Goal: Task Accomplishment & Management: Use online tool/utility

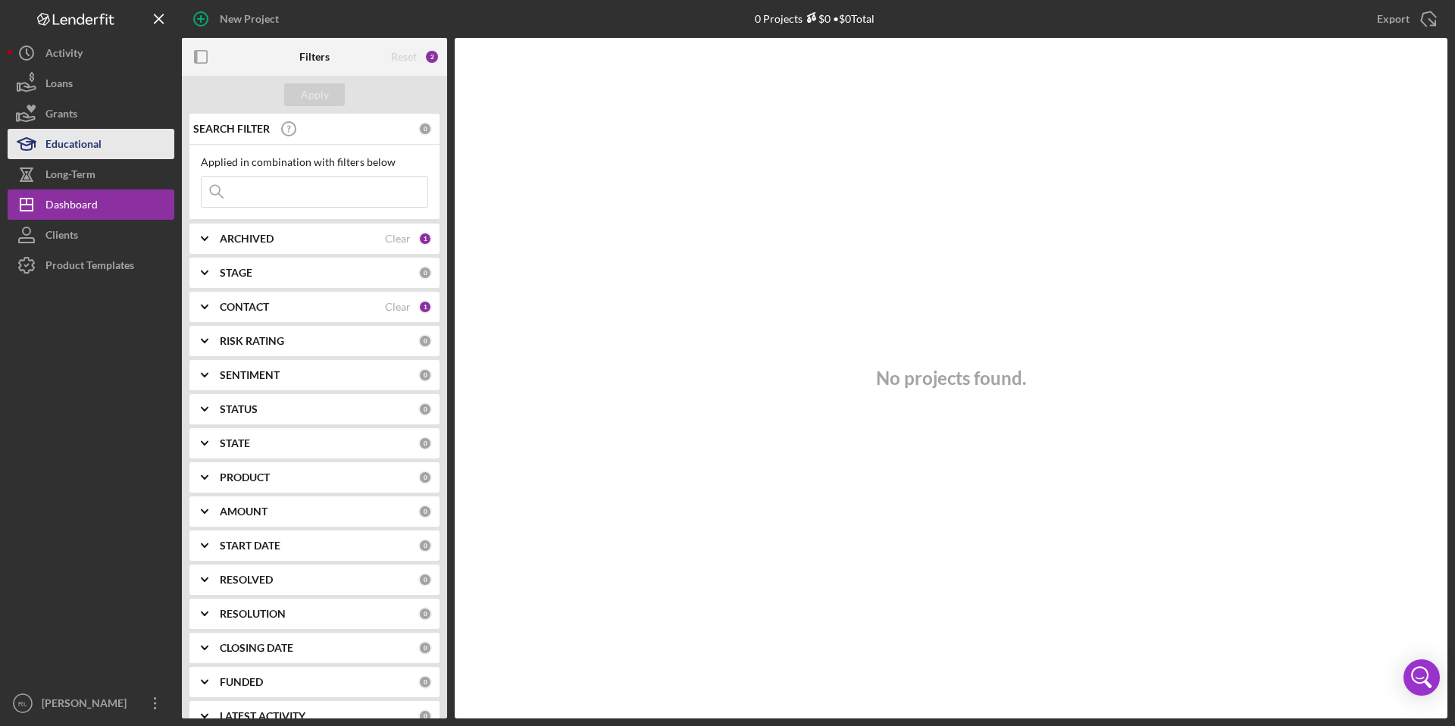
click at [106, 137] on button "Educational" at bounding box center [91, 144] width 167 height 30
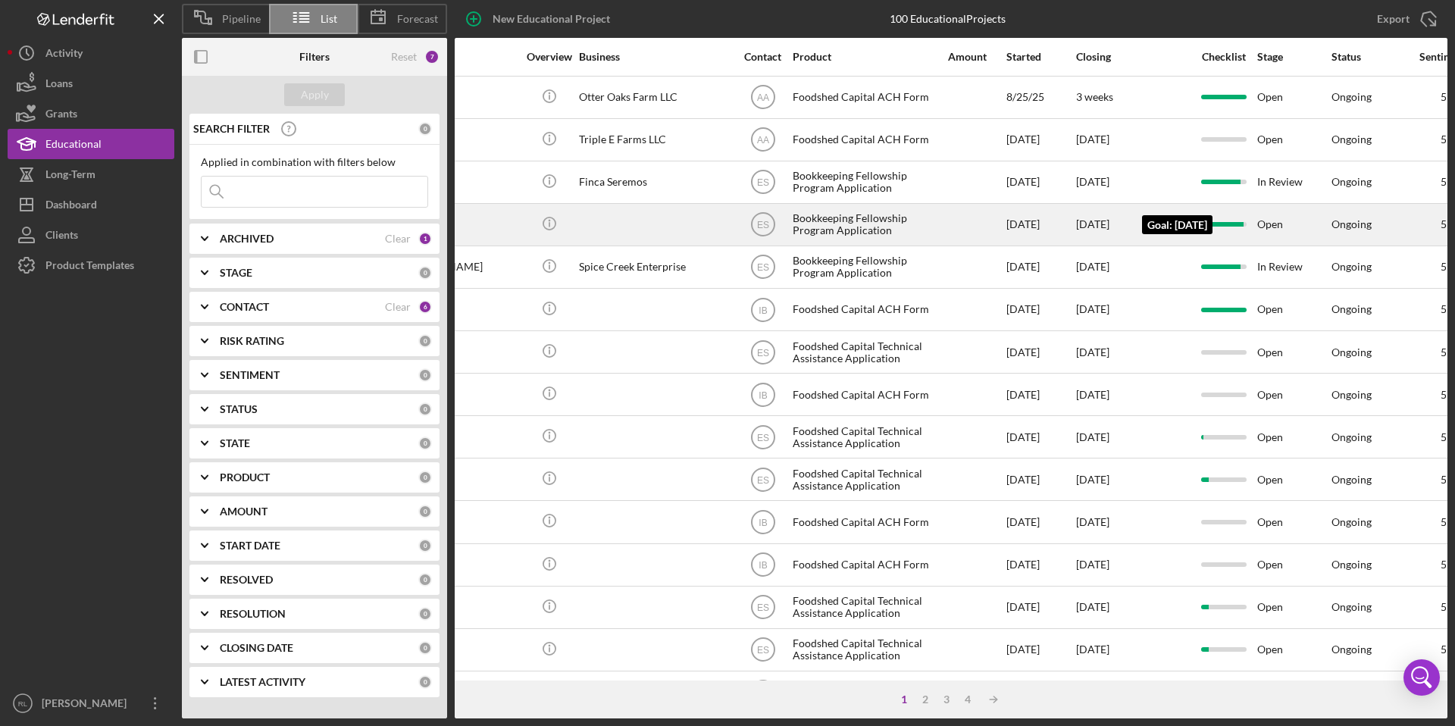
scroll to position [0, 122]
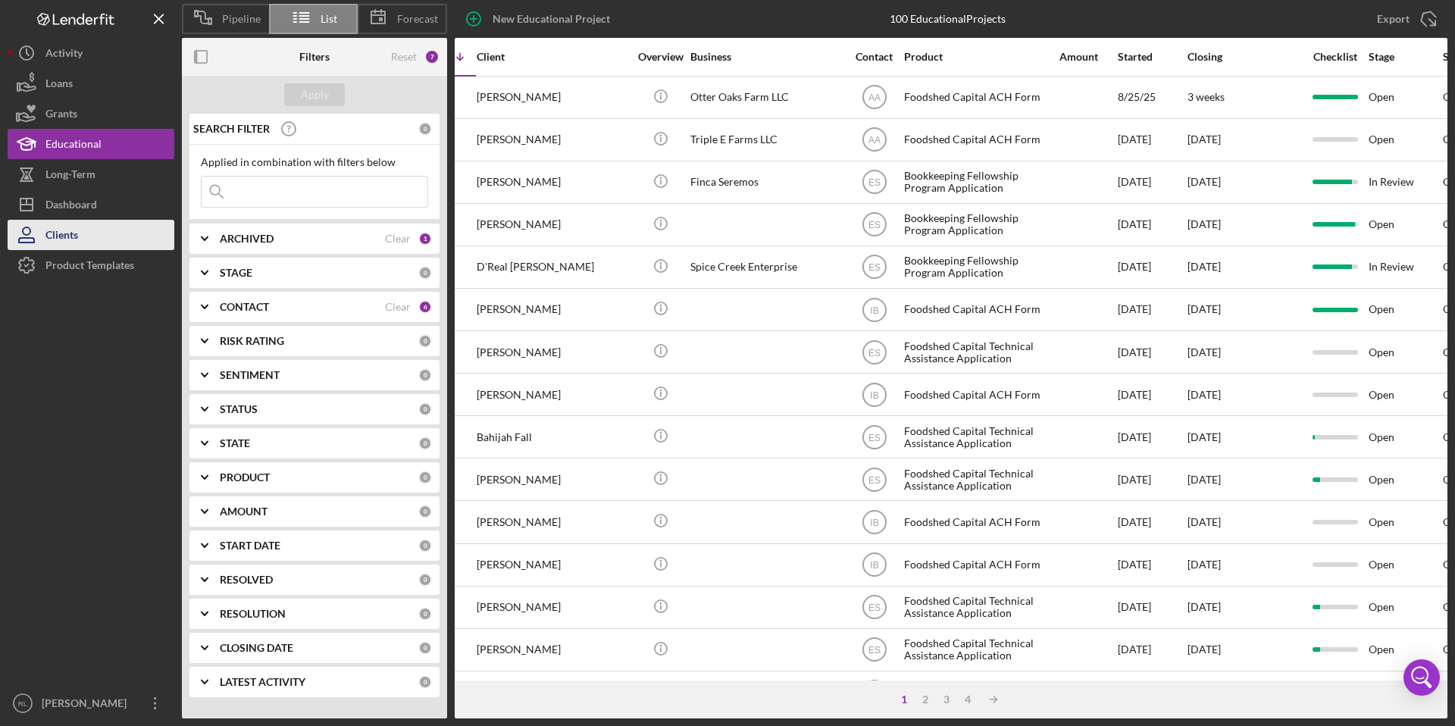
click at [46, 248] on div "Clients" at bounding box center [61, 237] width 33 height 34
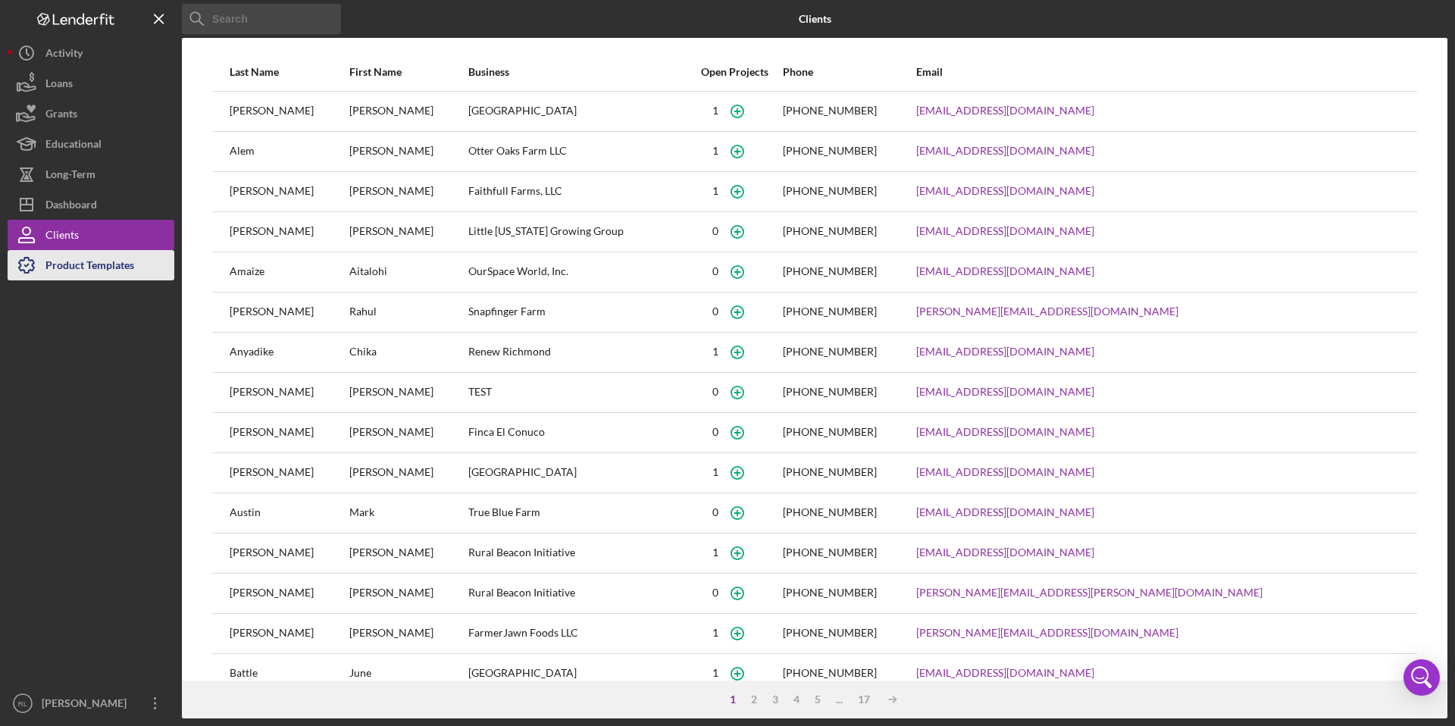
click at [52, 265] on div "Product Templates" at bounding box center [89, 267] width 89 height 34
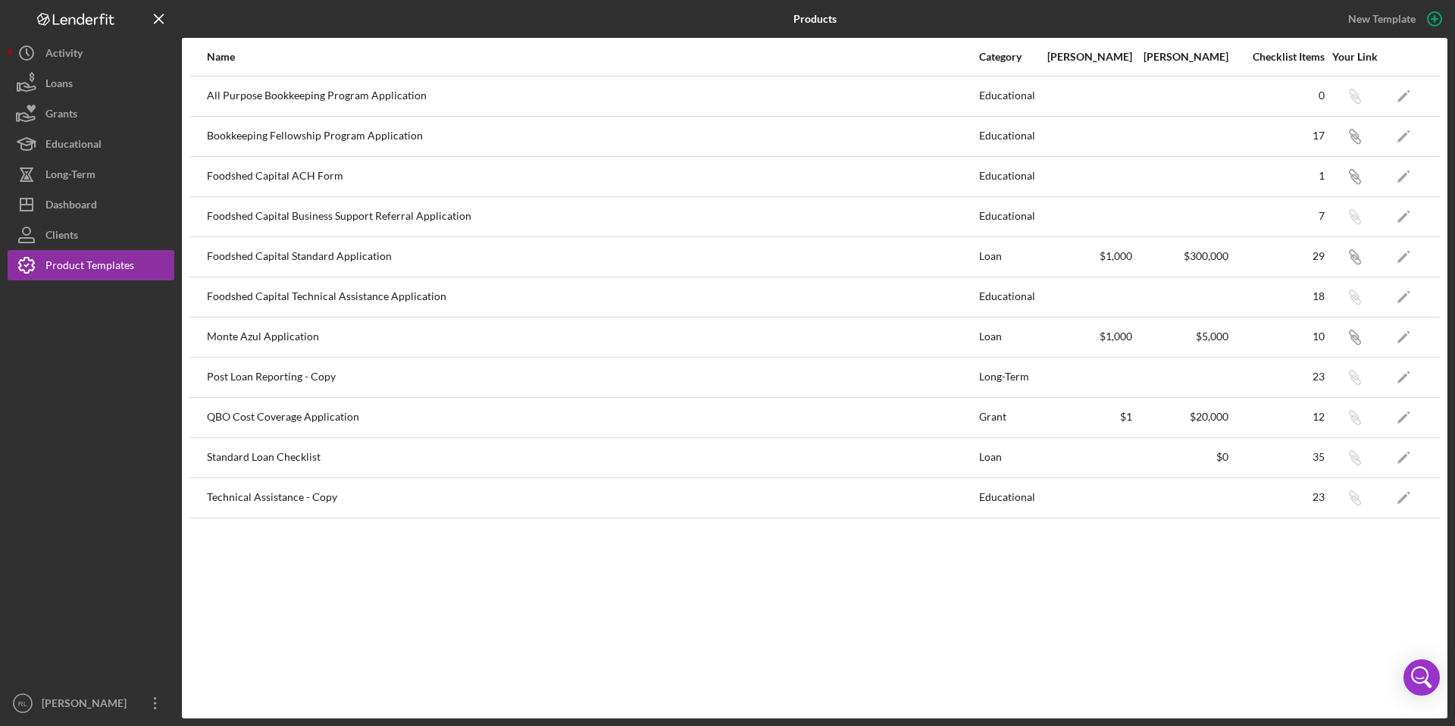
click at [1027, 134] on div "Educational" at bounding box center [1007, 136] width 57 height 38
click at [1403, 139] on icon "Icon/Edit" at bounding box center [1404, 136] width 34 height 34
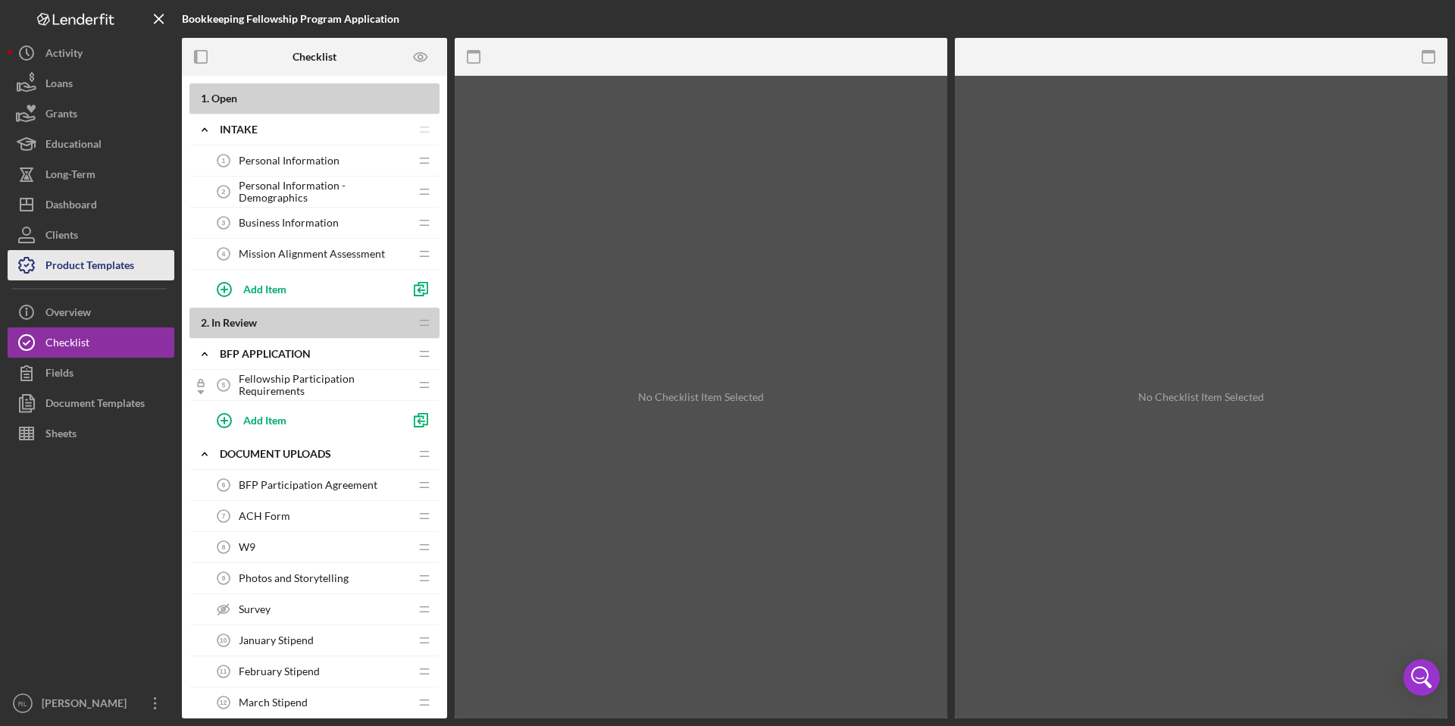
click at [75, 267] on div "Product Templates" at bounding box center [89, 267] width 89 height 34
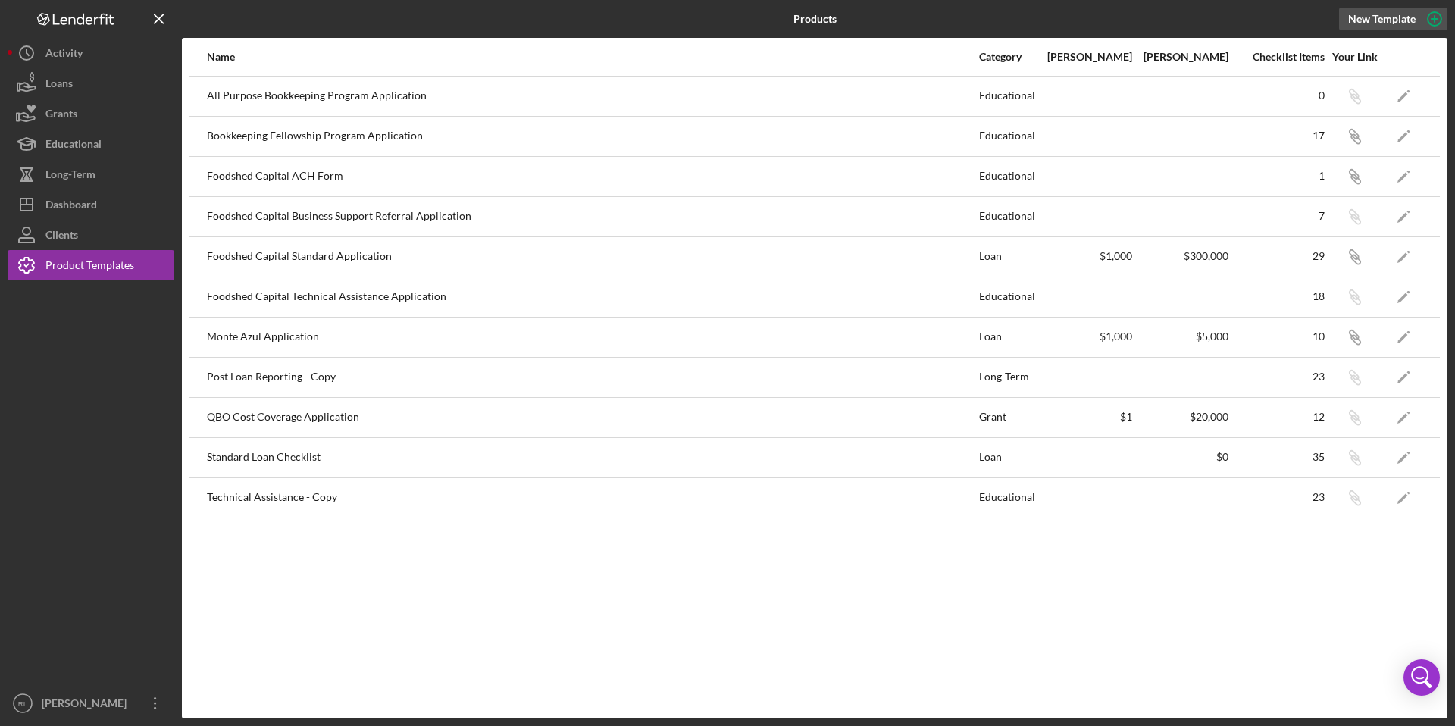
click at [1439, 16] on icon "button" at bounding box center [1434, 19] width 38 height 38
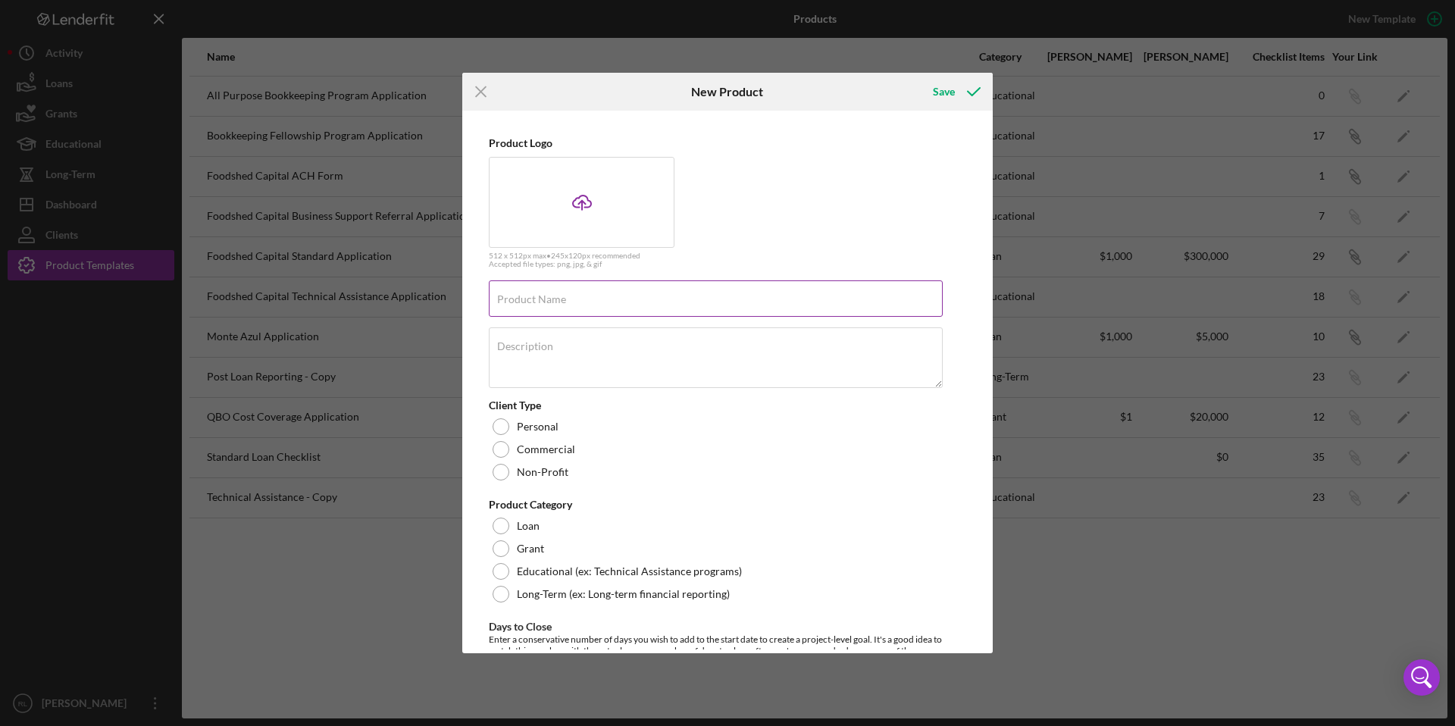
click at [678, 296] on div "Product Name Required" at bounding box center [716, 299] width 455 height 38
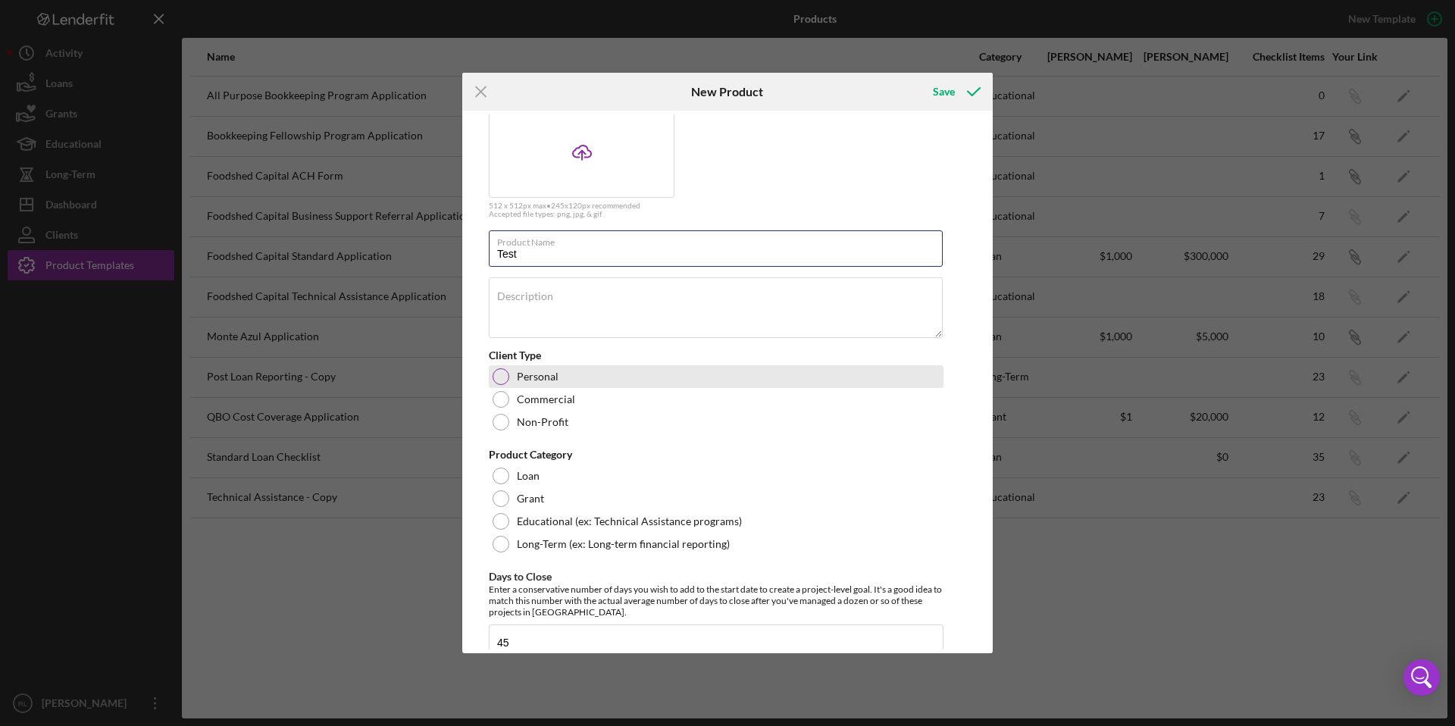
scroll to position [78, 0]
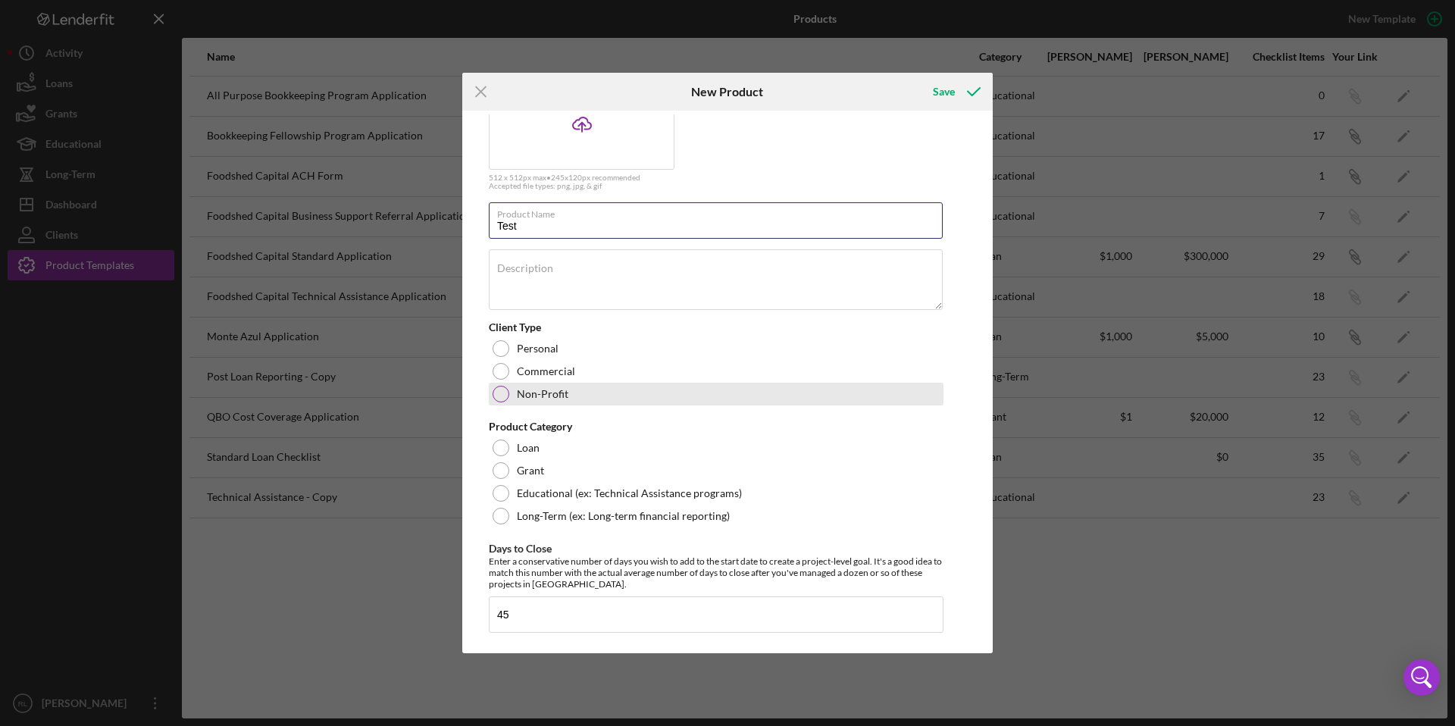
type input "Test"
click at [517, 388] on label "Non-Profit" at bounding box center [543, 394] width 52 height 12
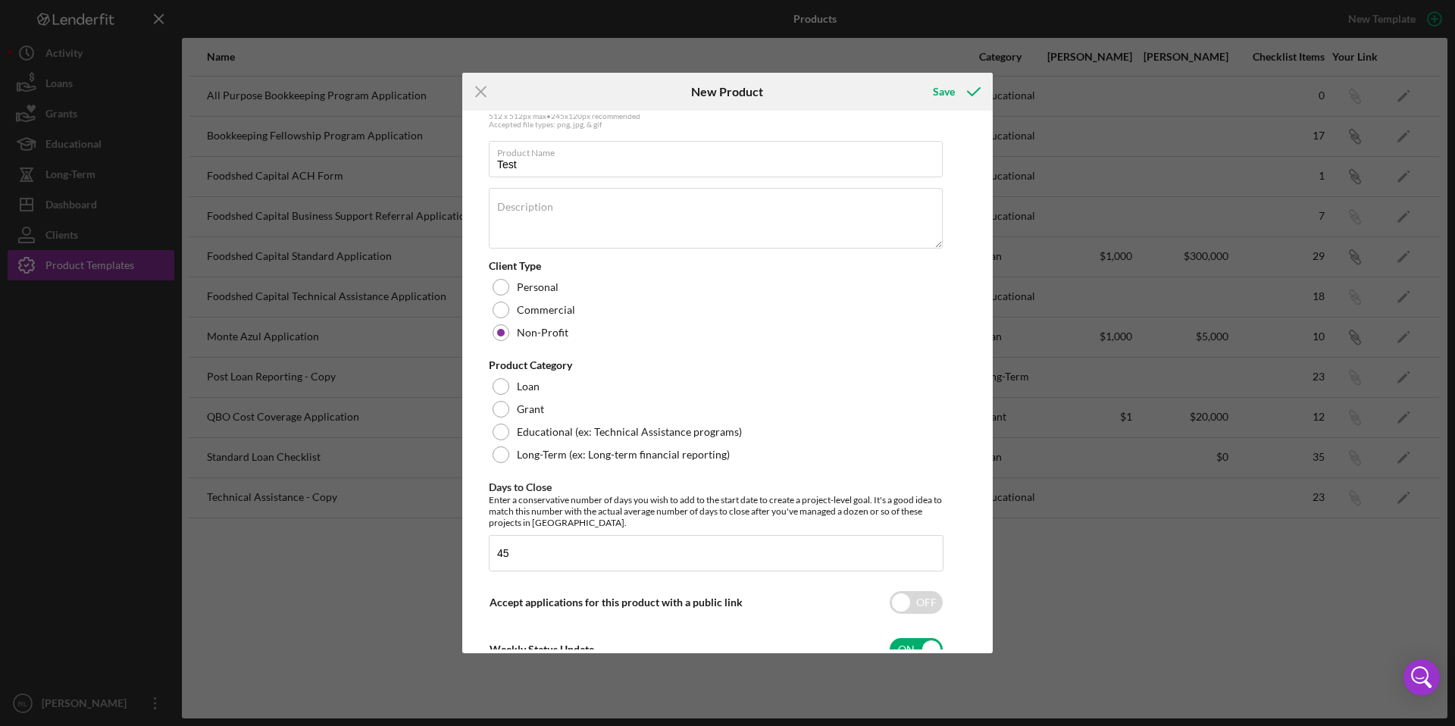
scroll to position [142, 0]
click at [502, 427] on div at bounding box center [501, 429] width 17 height 17
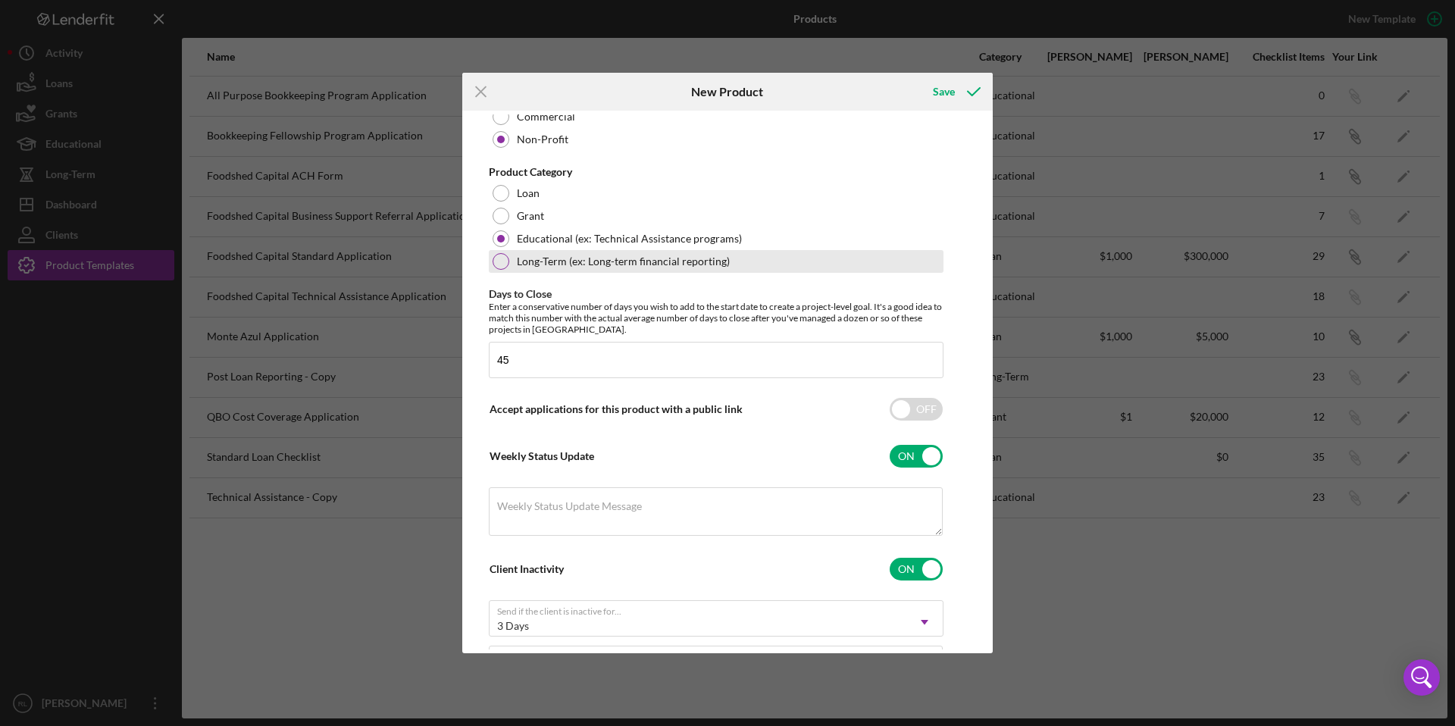
scroll to position [355, 0]
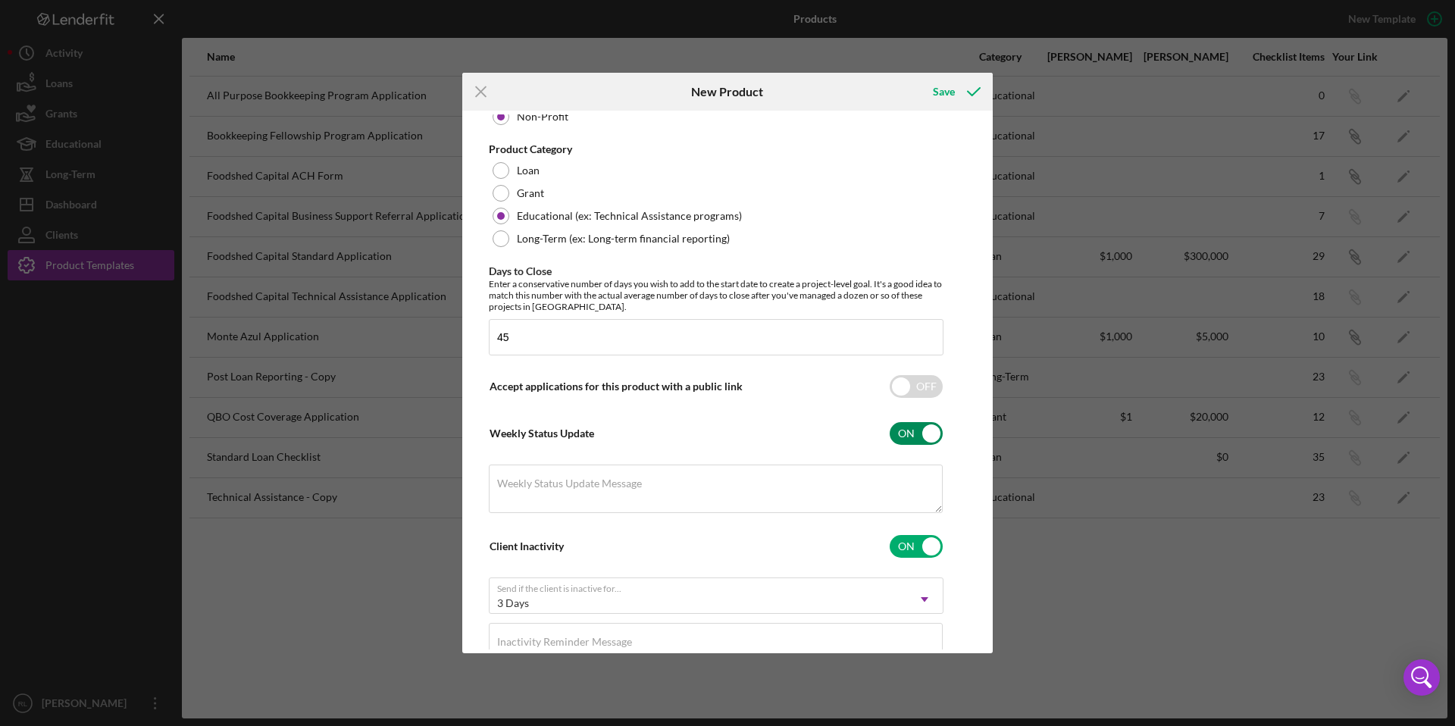
click at [903, 431] on input "checkbox" at bounding box center [916, 433] width 53 height 23
checkbox input "false"
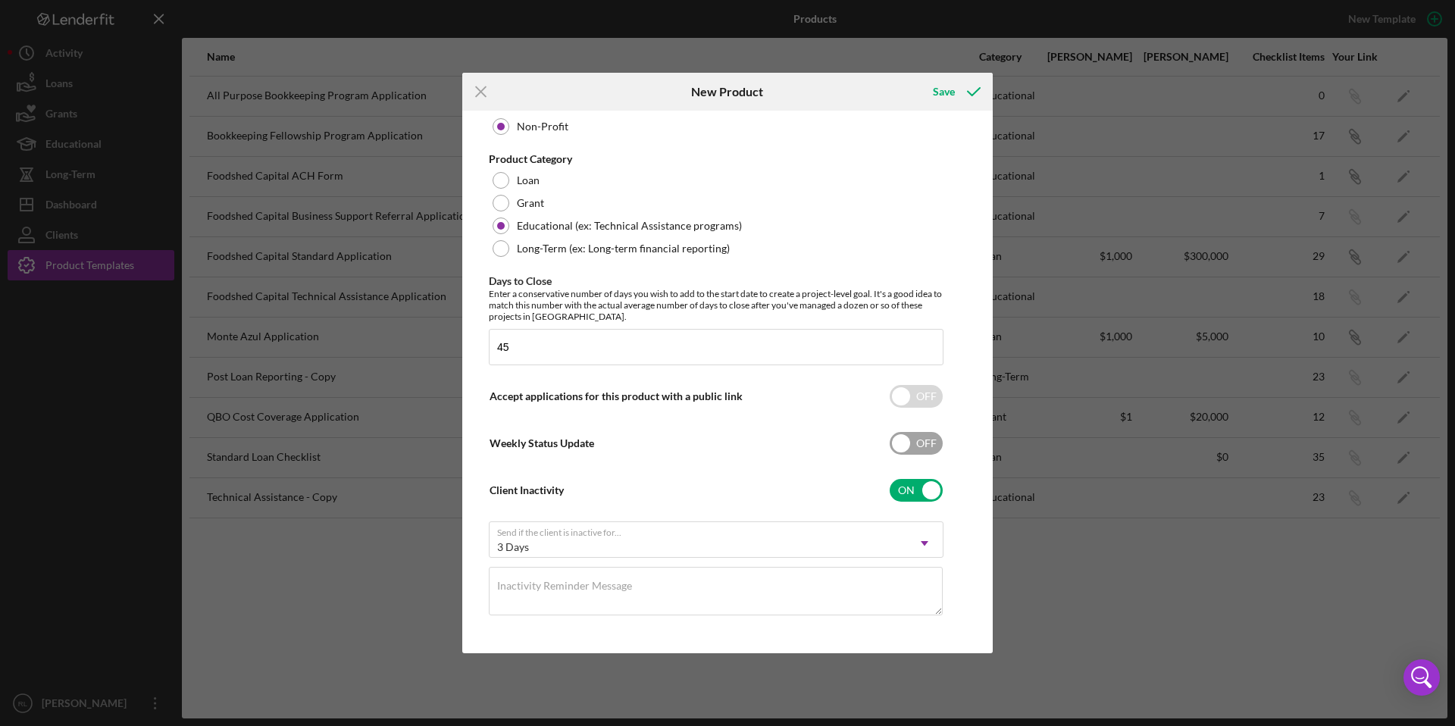
scroll to position [346, 0]
click at [924, 487] on input "checkbox" at bounding box center [916, 490] width 53 height 23
checkbox input "false"
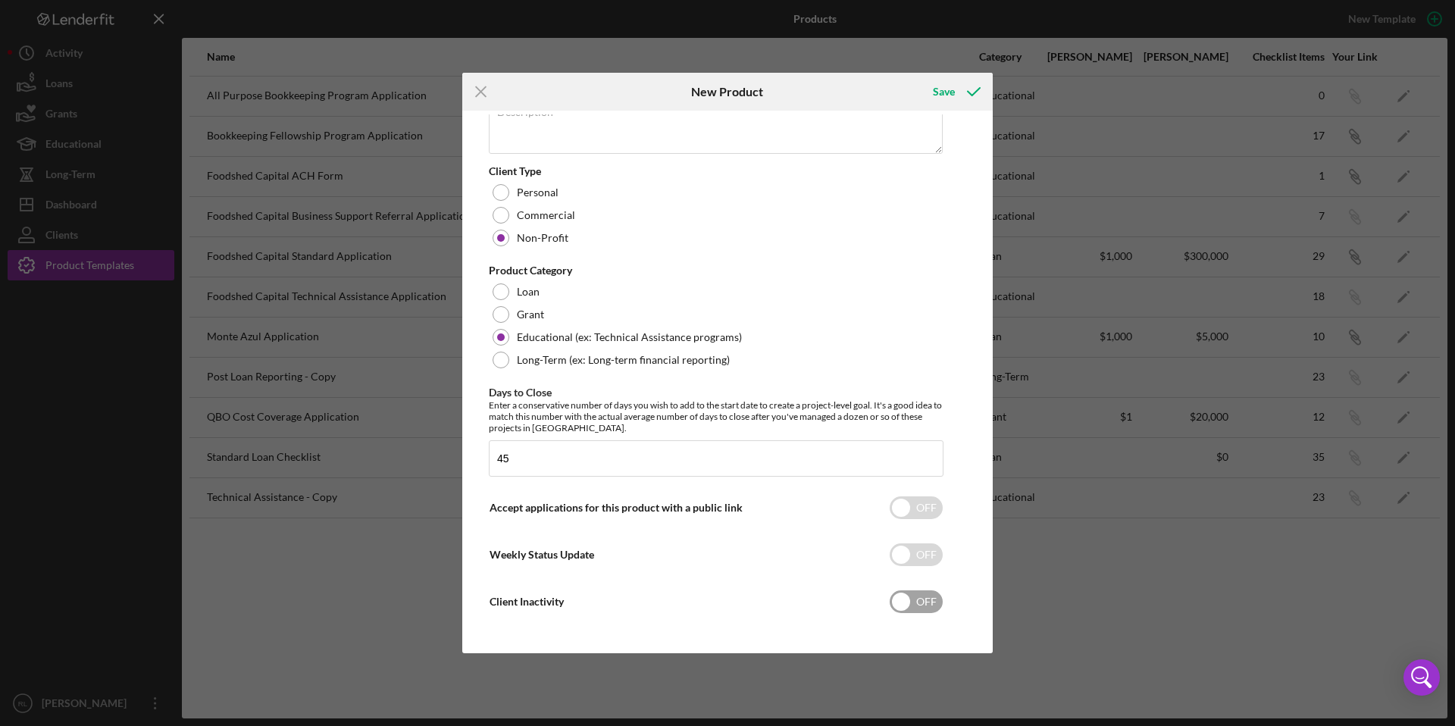
scroll to position [0, 0]
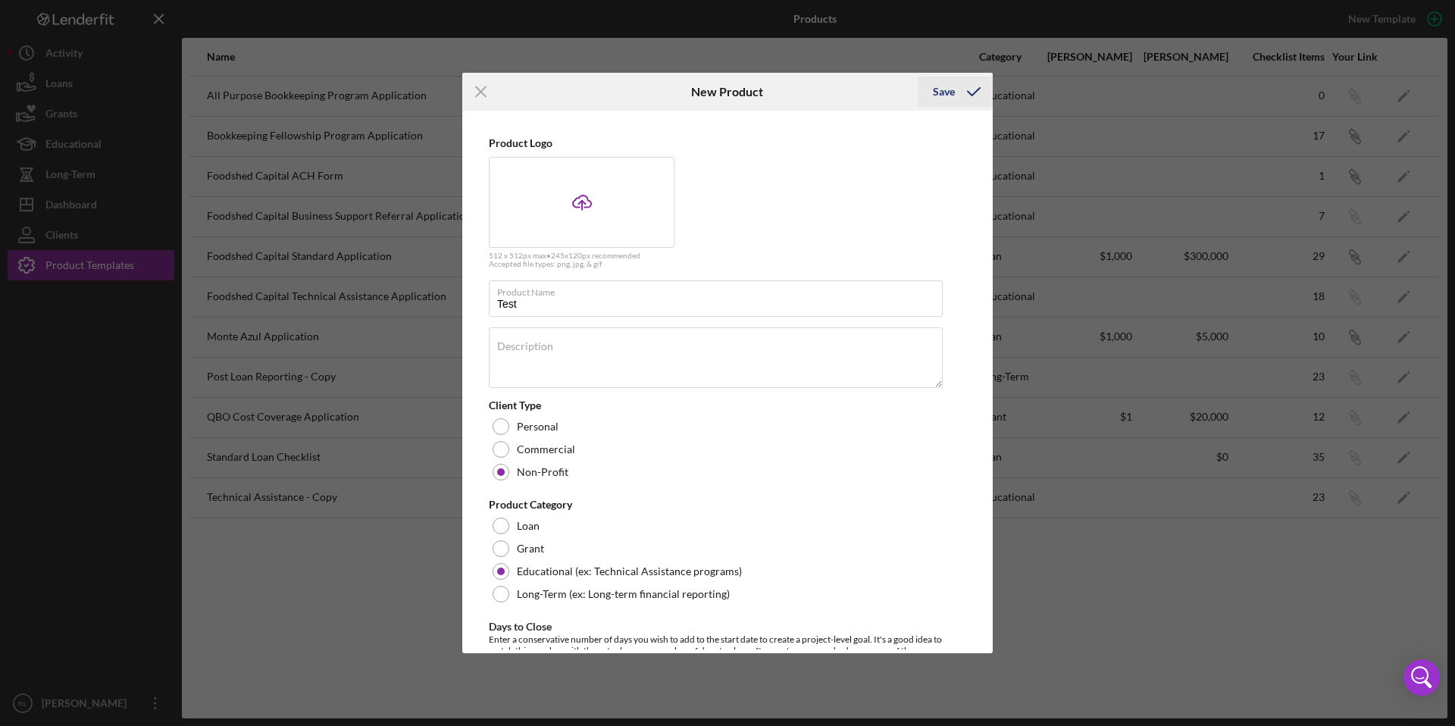
click at [952, 87] on div "Save" at bounding box center [944, 92] width 22 height 30
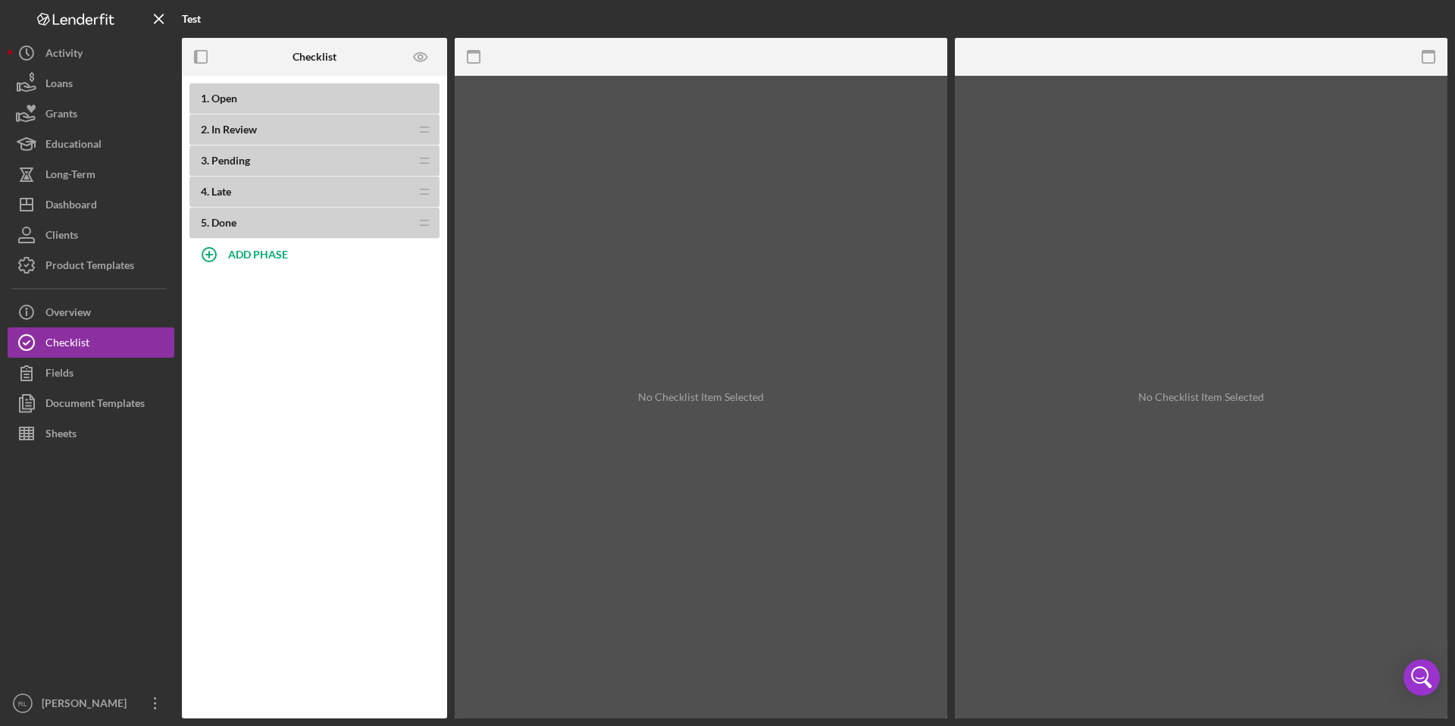
click at [235, 107] on div "1 . Open" at bounding box center [314, 98] width 250 height 31
click at [217, 100] on span "Open" at bounding box center [224, 98] width 26 height 13
click at [421, 134] on icon "Icon/Drag" at bounding box center [424, 129] width 30 height 30
click at [421, 129] on icon "Icon/Drag" at bounding box center [424, 129] width 30 height 30
click at [232, 132] on span "In Review" at bounding box center [233, 129] width 45 height 13
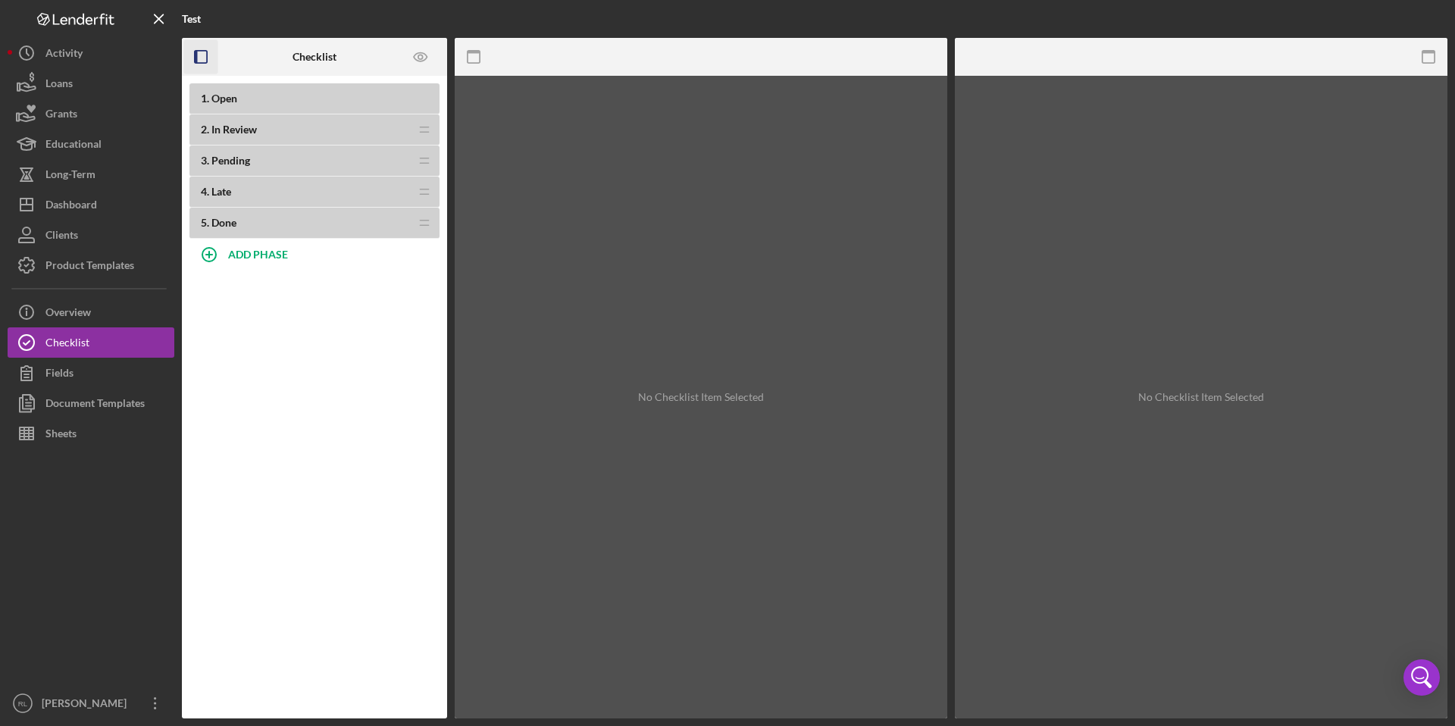
click at [196, 54] on rect "button" at bounding box center [196, 57] width 3 height 12
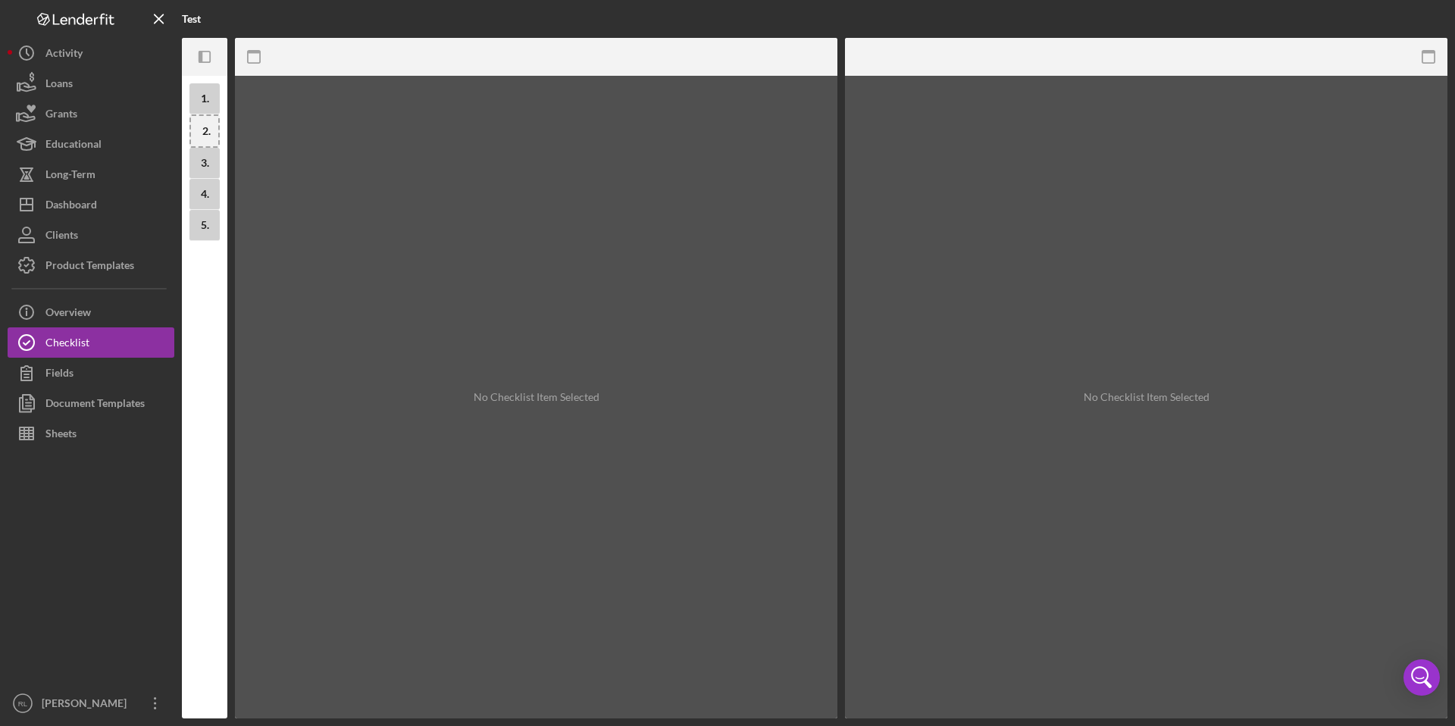
click at [196, 54] on icon "Icon/Panel Side Expand" at bounding box center [205, 57] width 34 height 34
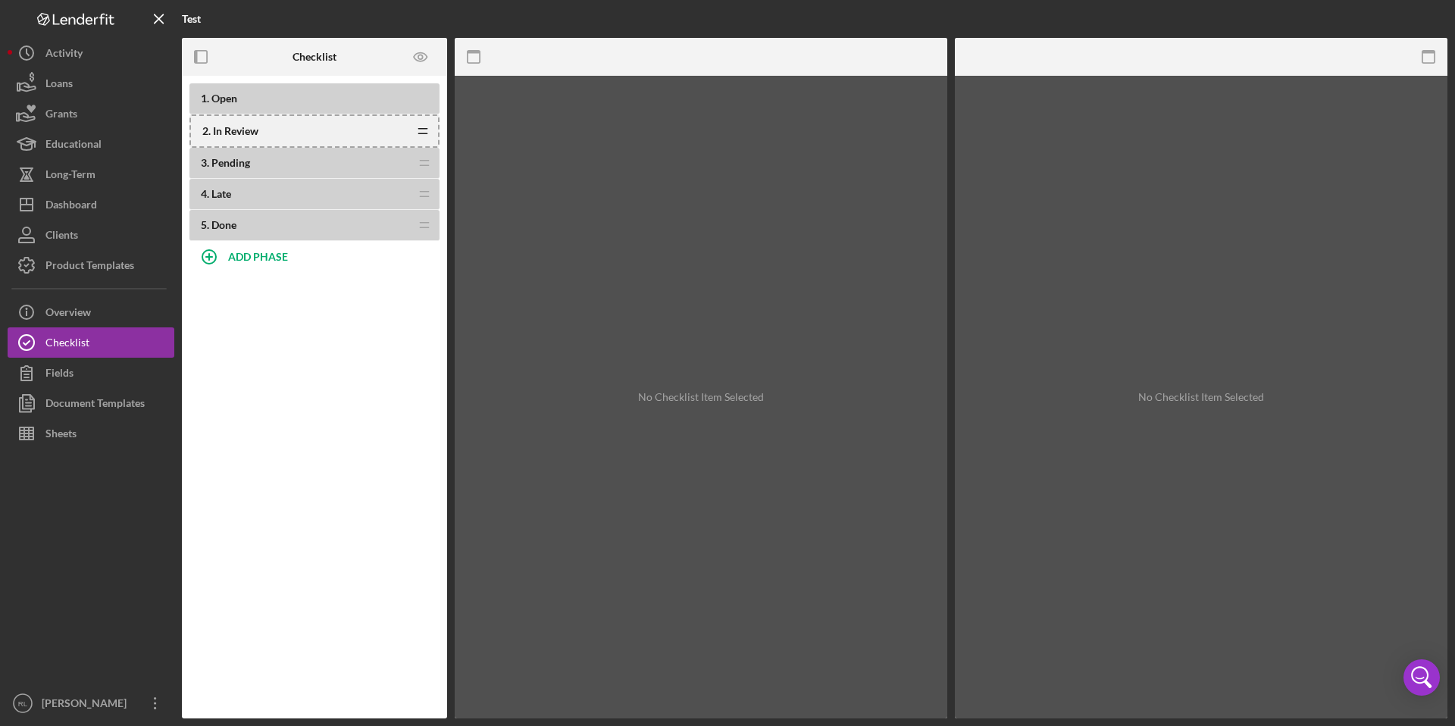
click at [317, 129] on b "2 . In Review" at bounding box center [304, 131] width 205 height 12
click at [275, 254] on b "ADD PHASE" at bounding box center [258, 256] width 60 height 13
type input "Intake"
click at [210, 299] on div "Add" at bounding box center [207, 297] width 20 height 23
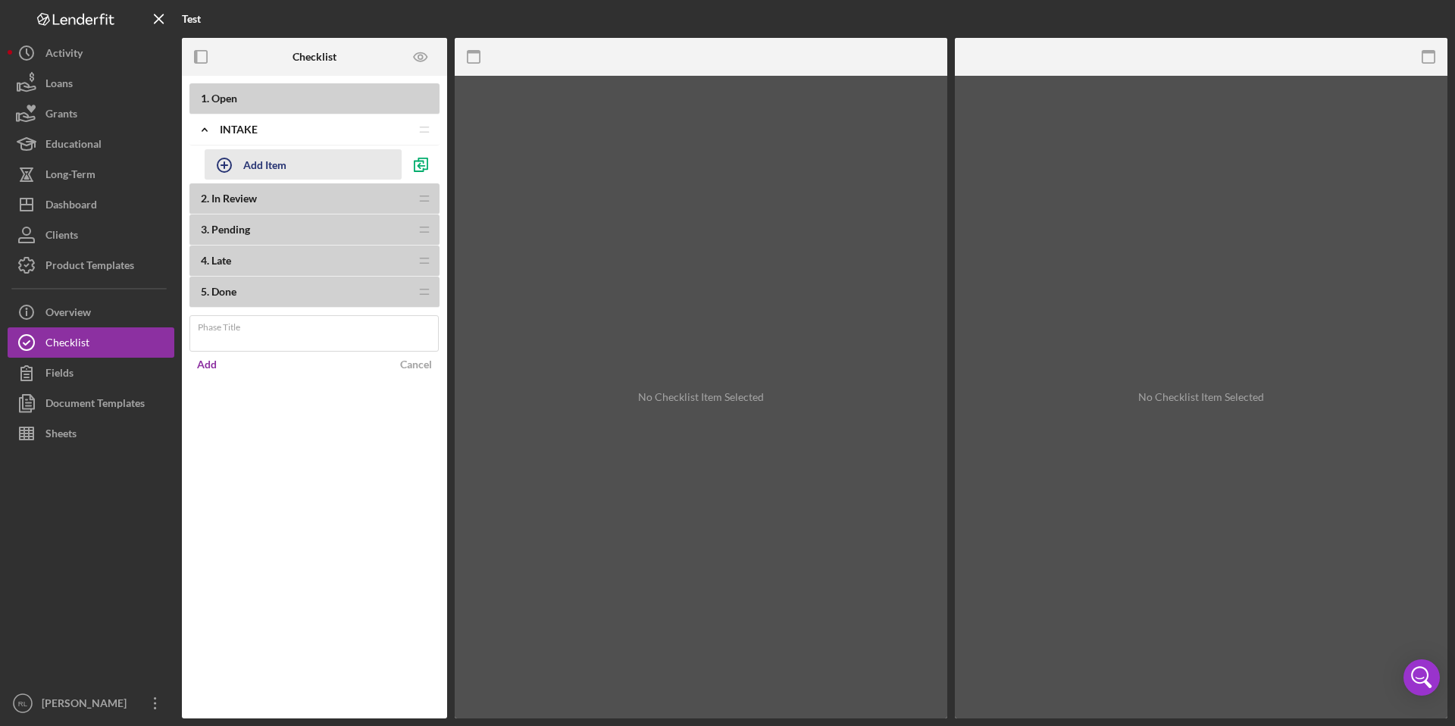
click at [250, 158] on div "Add Item" at bounding box center [264, 164] width 43 height 29
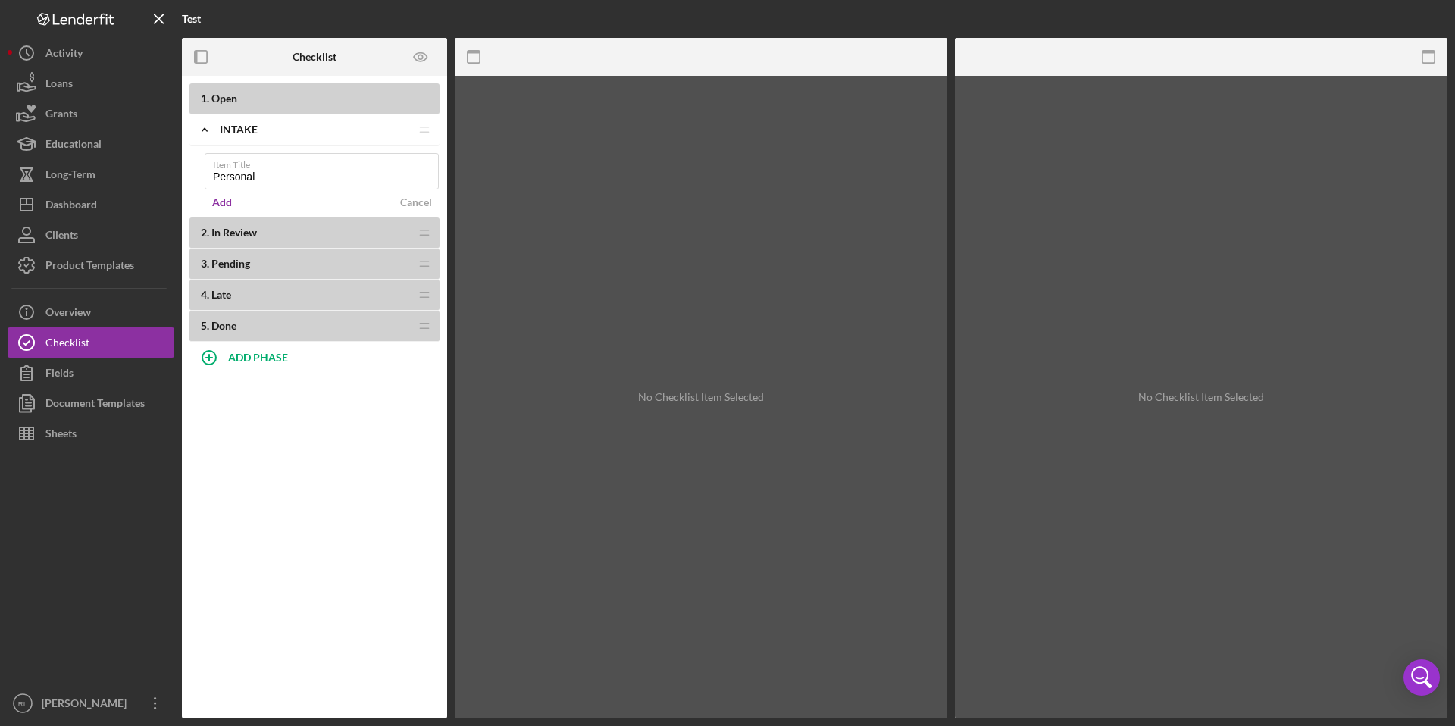
type input "Personal"
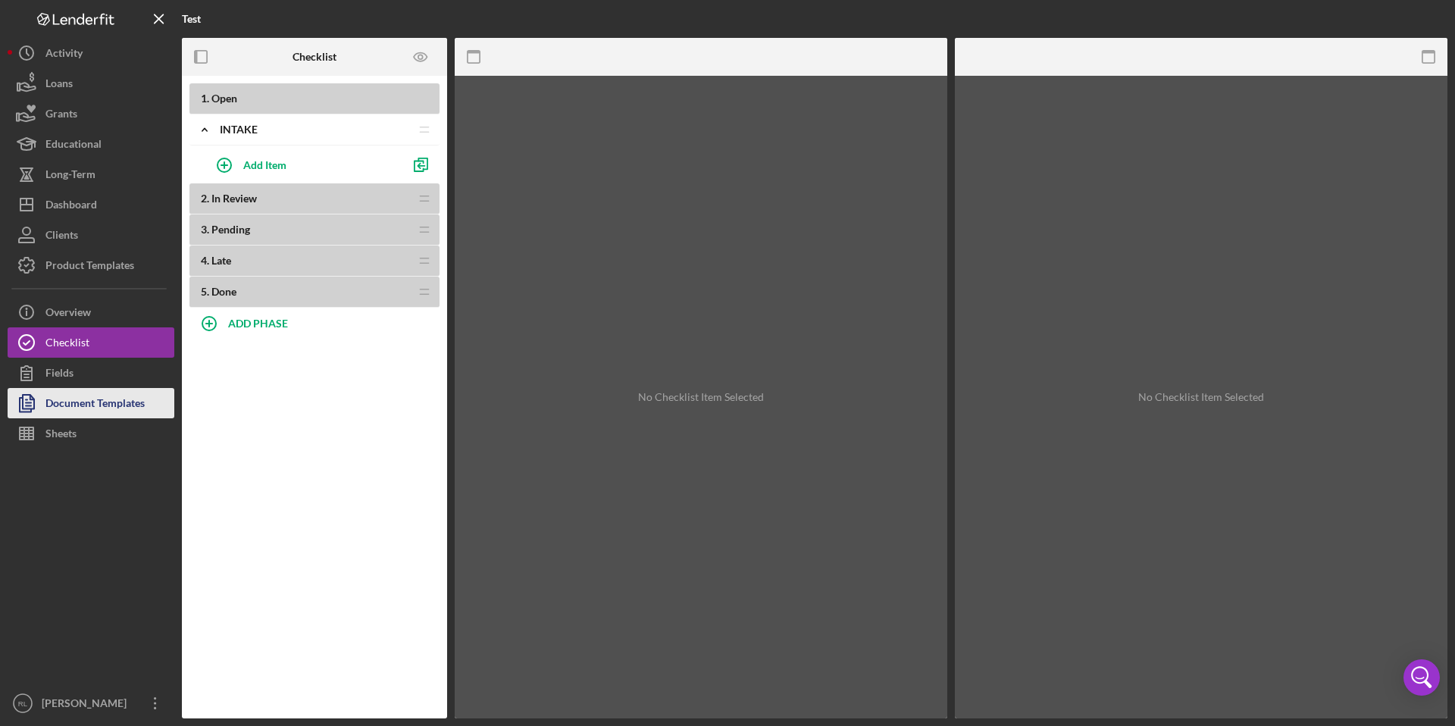
click at [83, 406] on div "Document Templates" at bounding box center [94, 405] width 99 height 34
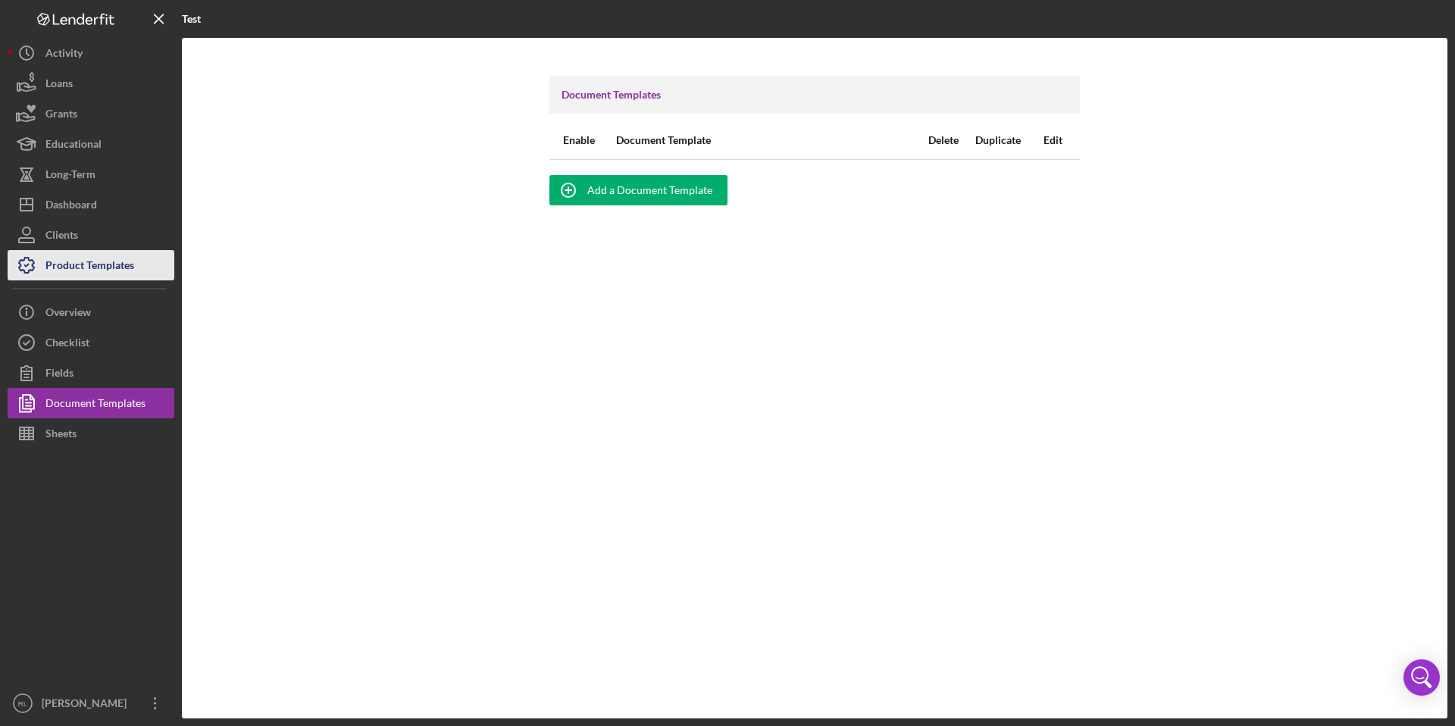
click at [93, 267] on div "Product Templates" at bounding box center [89, 267] width 89 height 34
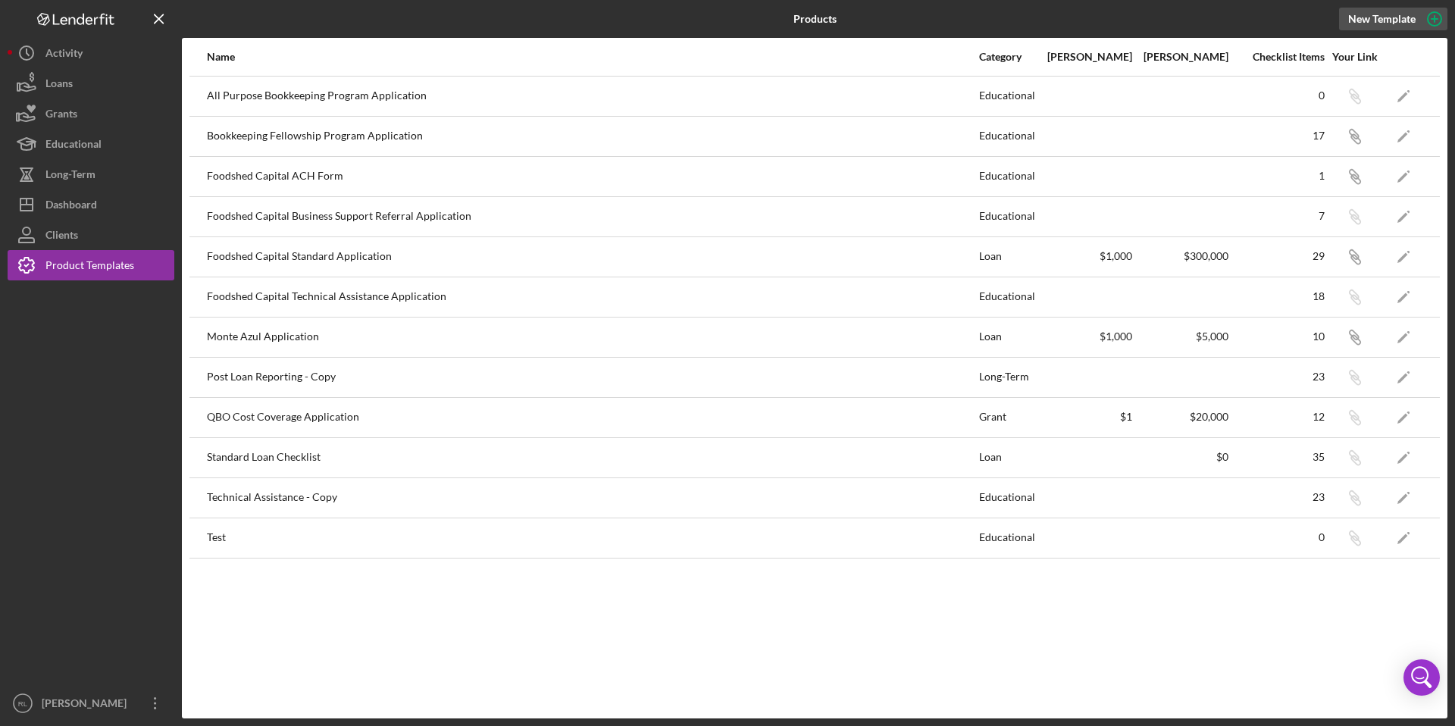
click at [1437, 17] on icon "button" at bounding box center [1434, 19] width 38 height 38
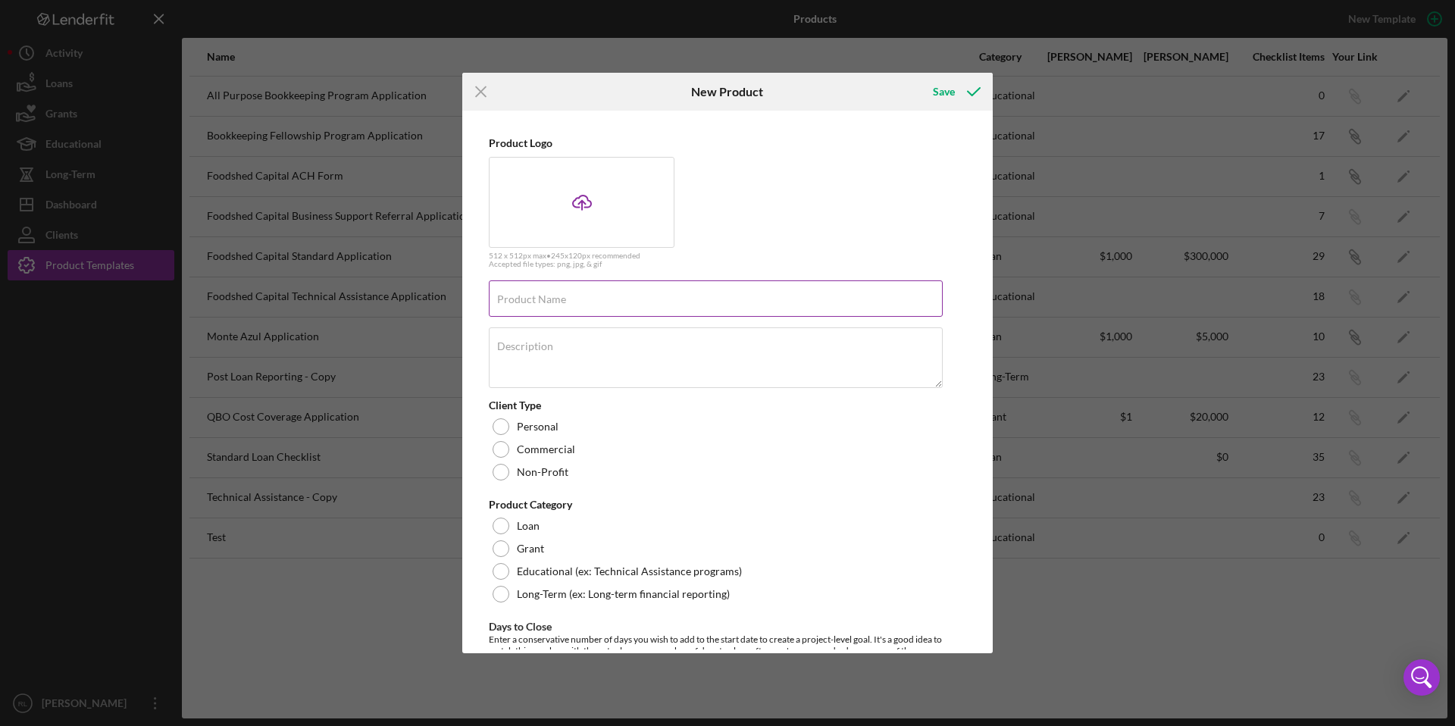
click at [574, 298] on input "Product Name" at bounding box center [716, 298] width 454 height 36
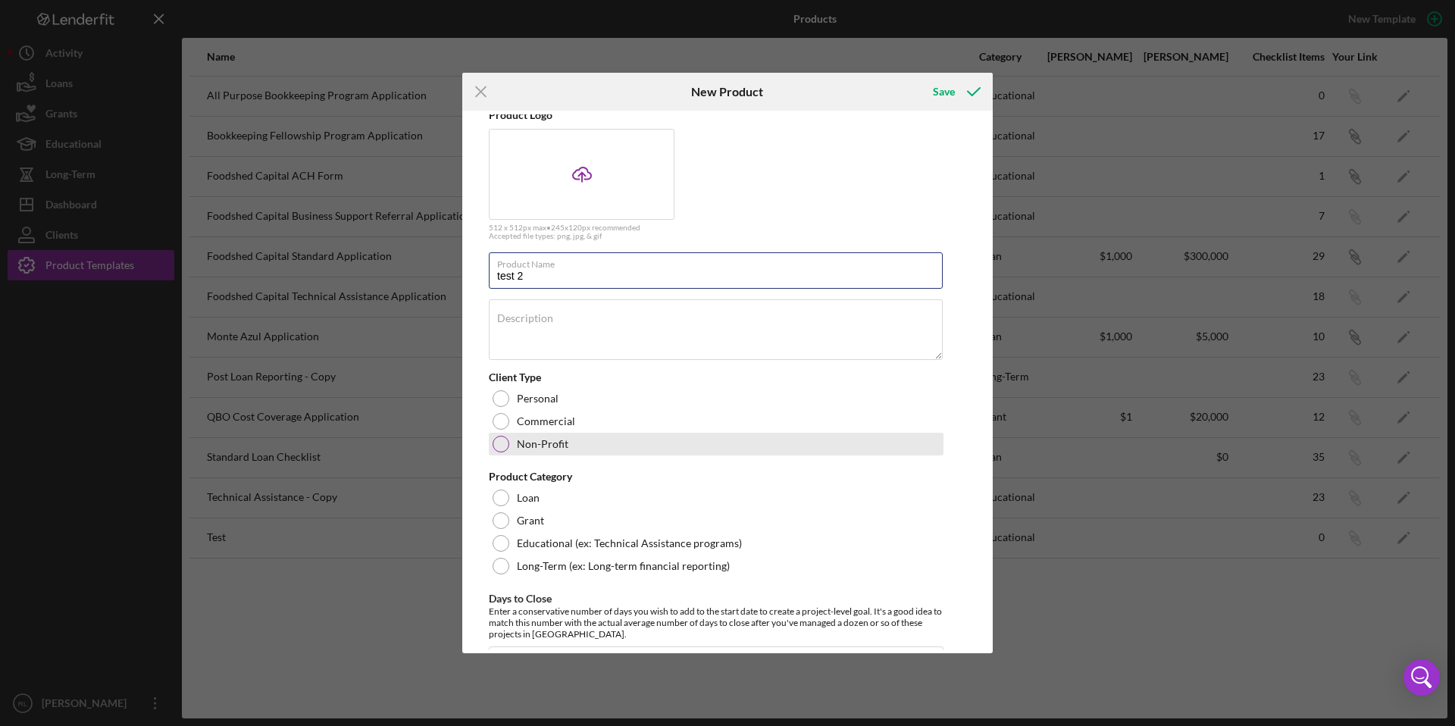
type input "test 2"
click at [501, 448] on div at bounding box center [501, 444] width 17 height 17
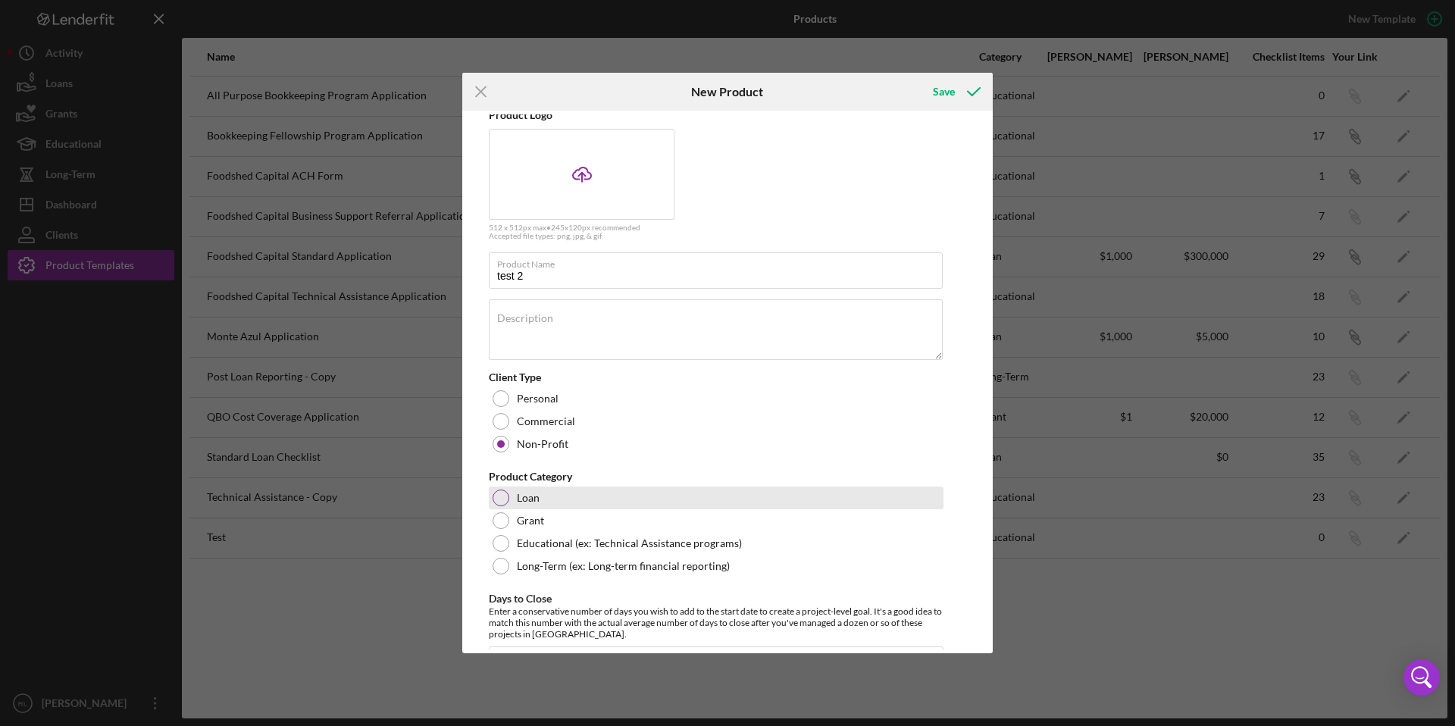
click at [504, 505] on div at bounding box center [501, 497] width 17 height 17
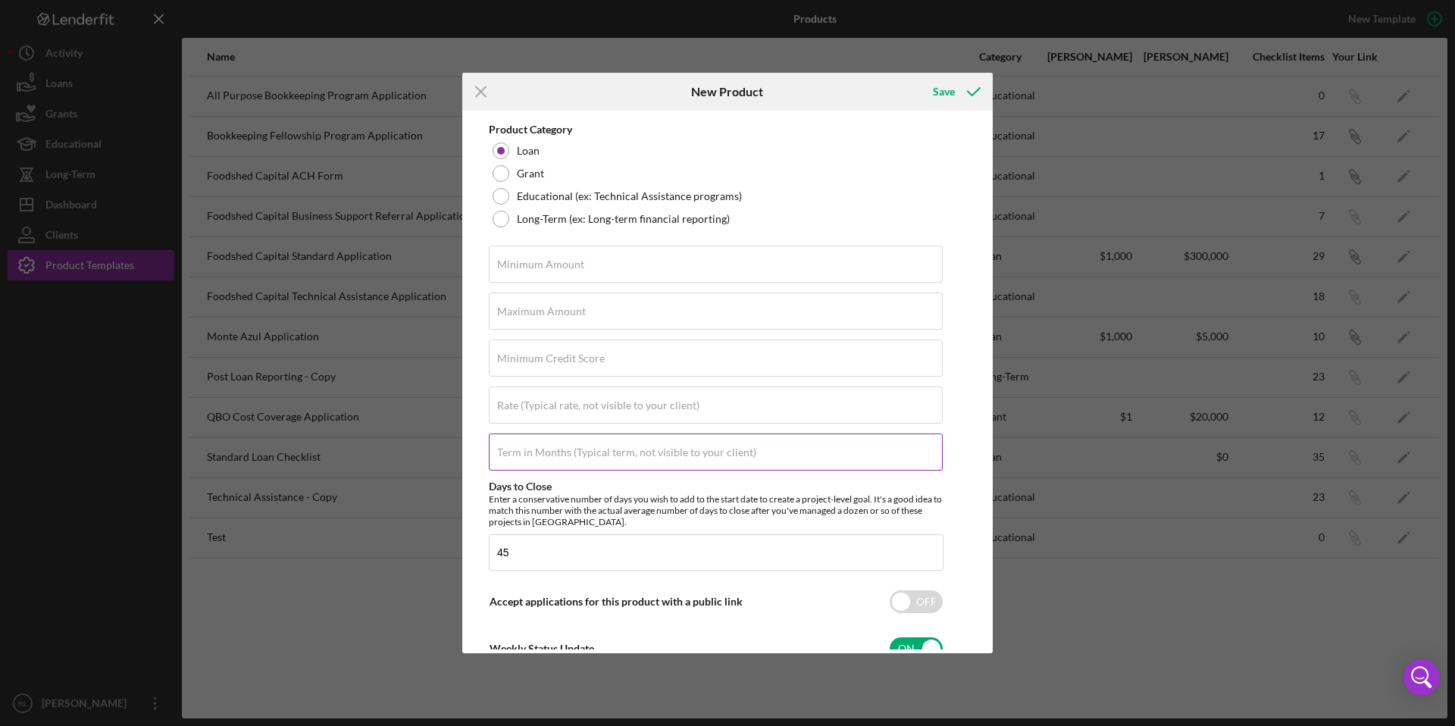
scroll to position [0, 0]
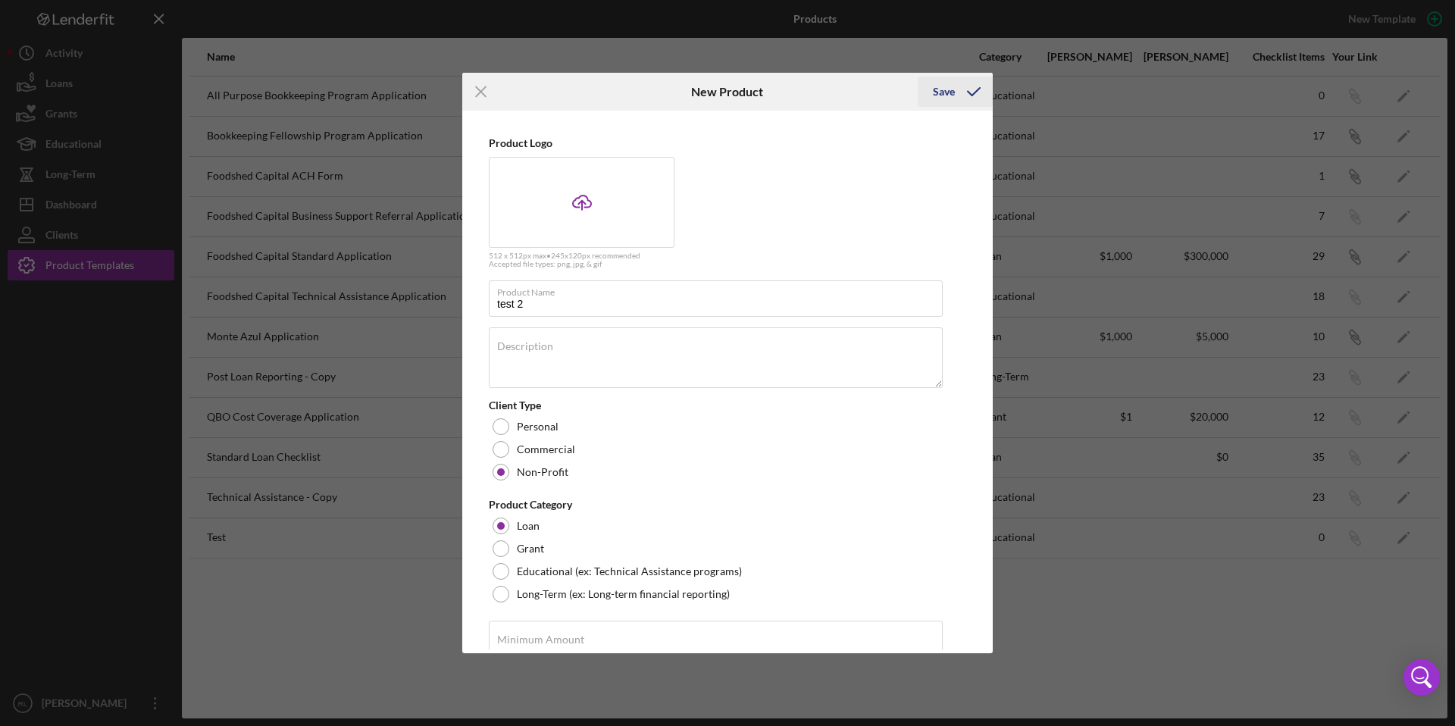
click at [963, 91] on icon "submit" at bounding box center [974, 92] width 38 height 38
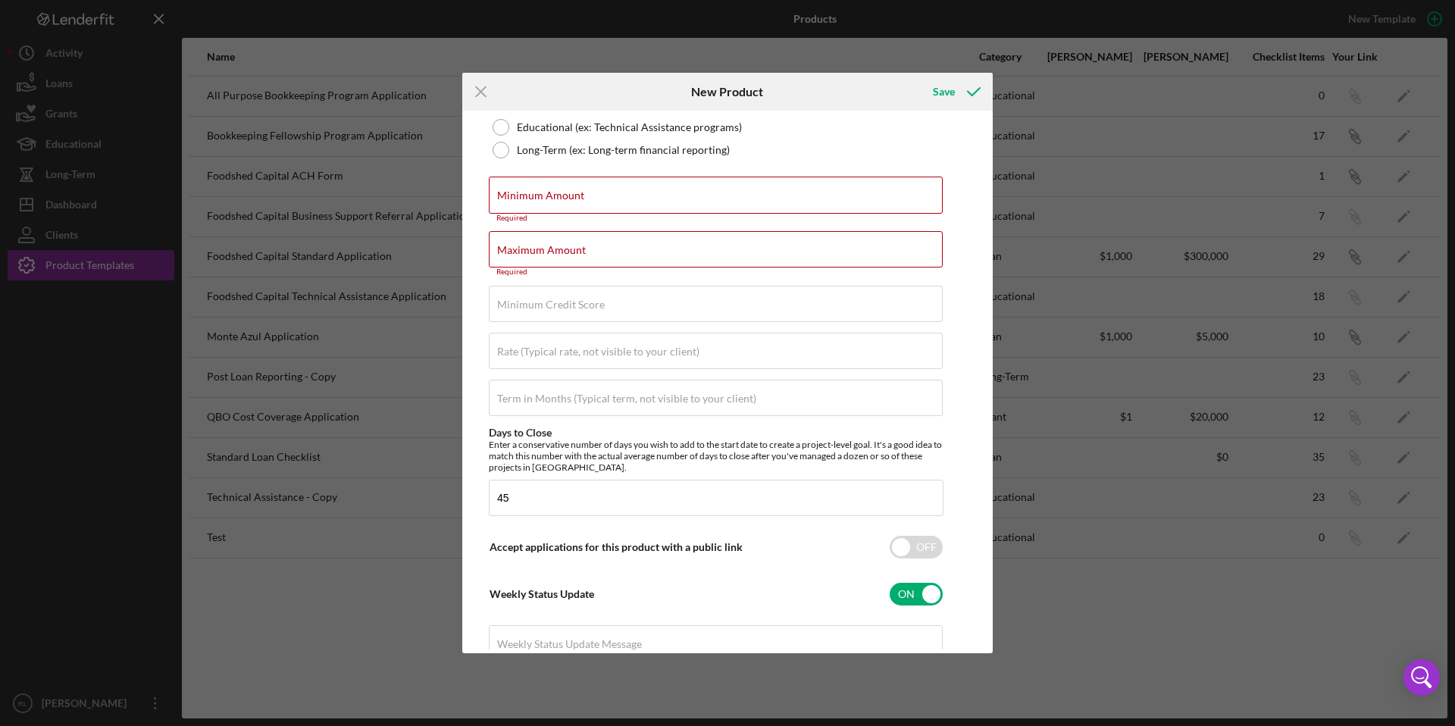
scroll to position [431, 0]
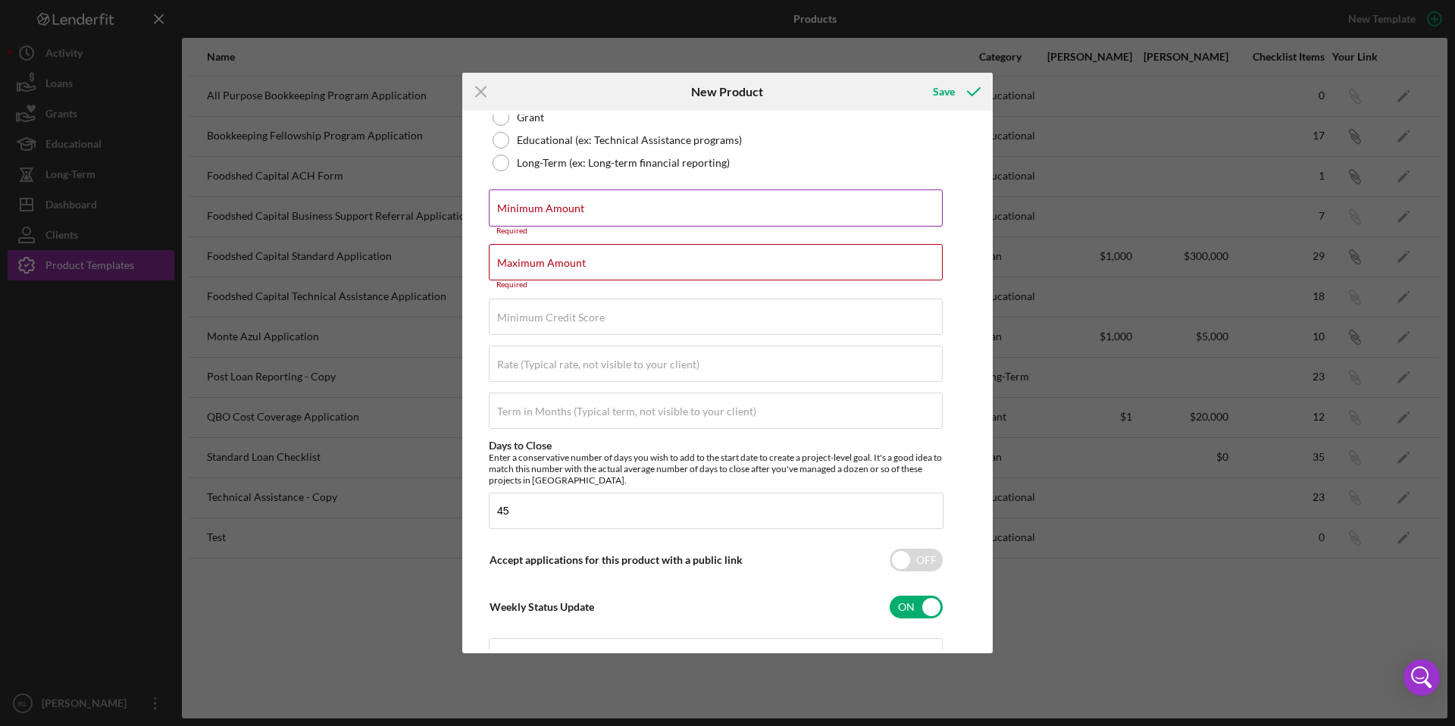
click at [554, 209] on label "Minimum Amount" at bounding box center [540, 208] width 87 height 12
click at [554, 209] on input "Minimum Amount" at bounding box center [716, 207] width 454 height 36
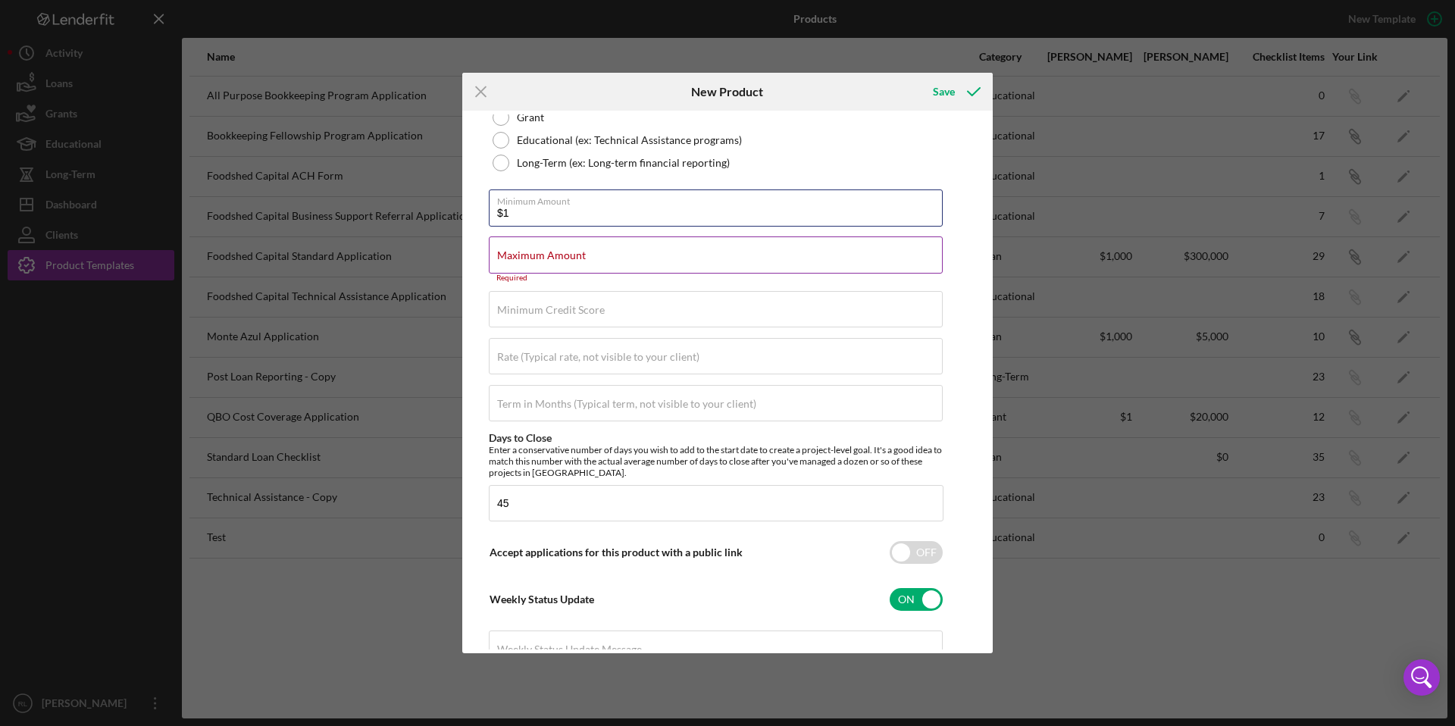
type input "$1"
click at [553, 257] on label "Maximum Amount" at bounding box center [541, 255] width 89 height 12
click at [553, 257] on input "Maximum Amount" at bounding box center [716, 254] width 454 height 36
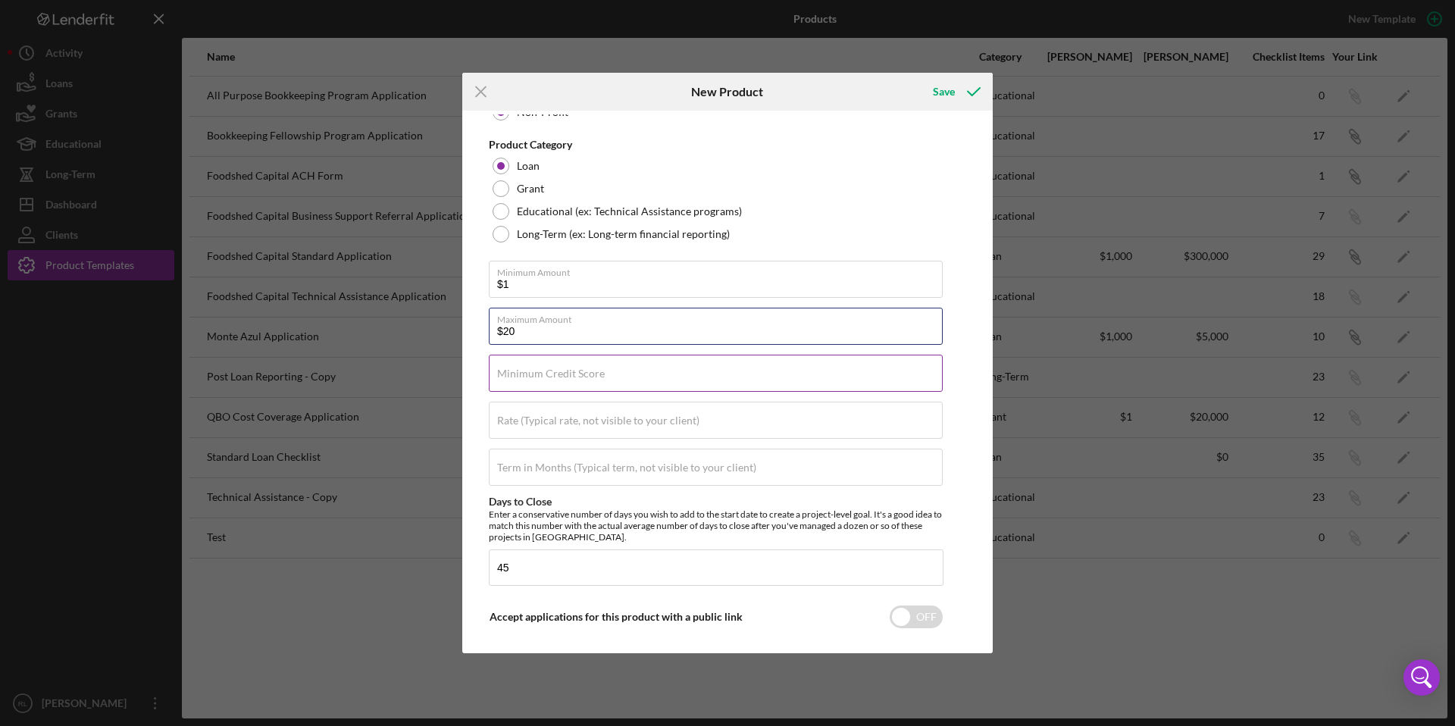
scroll to position [0, 0]
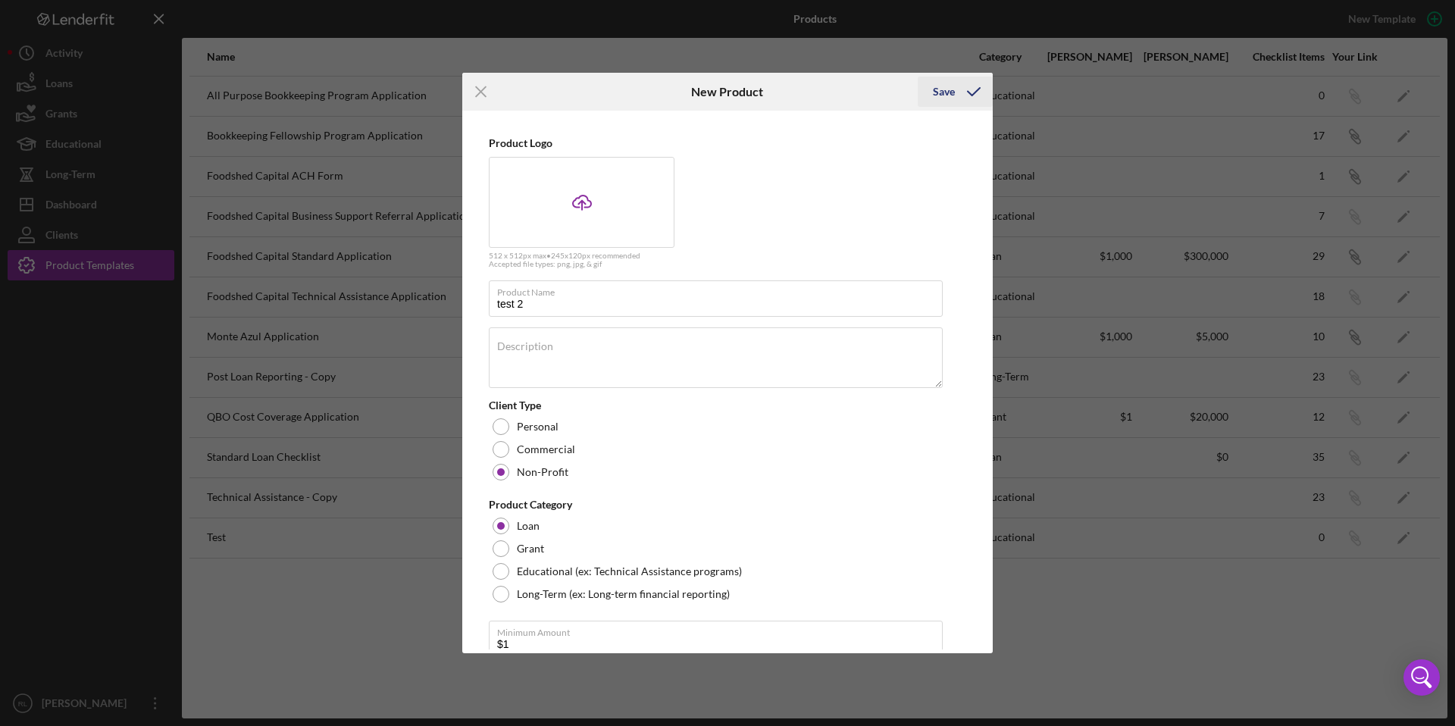
type input "$20"
click at [969, 86] on icon "submit" at bounding box center [974, 92] width 38 height 38
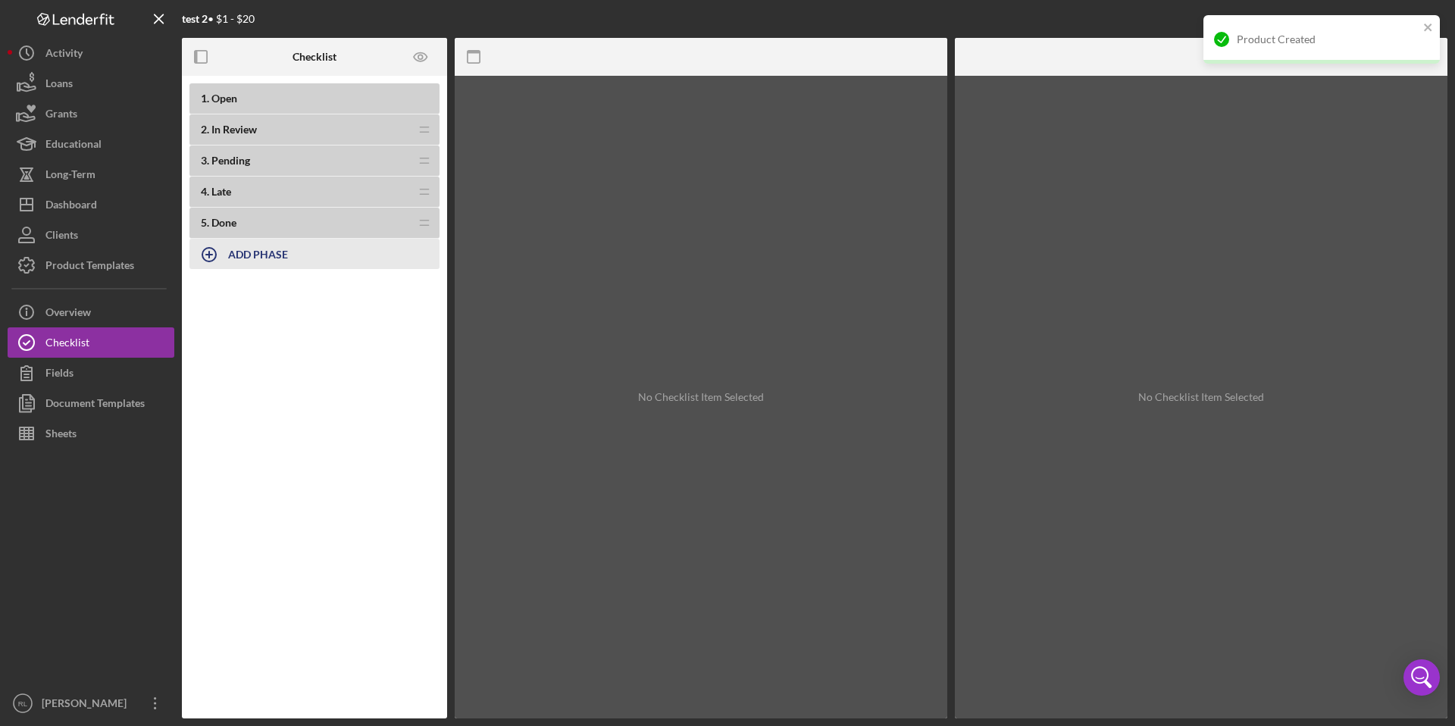
click at [254, 258] on b "ADD PHASE" at bounding box center [258, 254] width 60 height 13
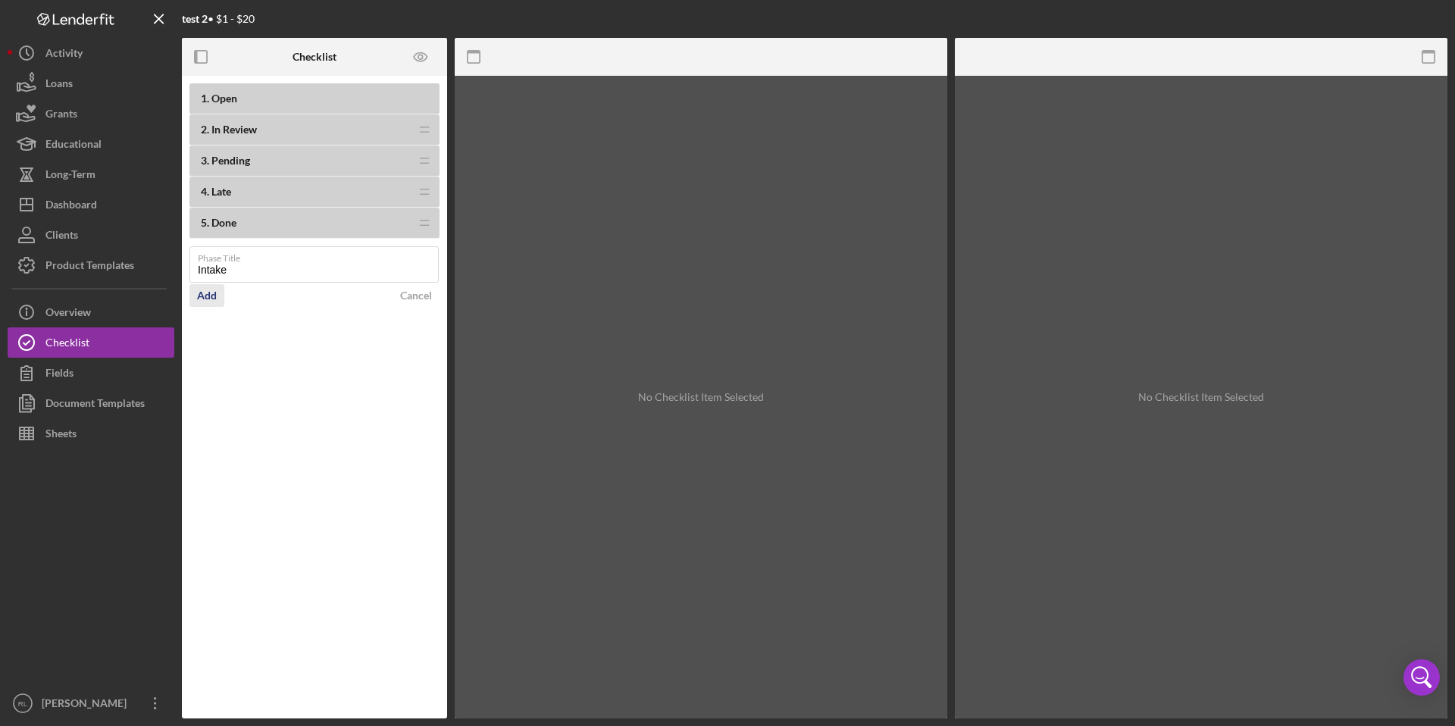
type input "Intake"
click at [202, 291] on div "Add" at bounding box center [207, 295] width 20 height 23
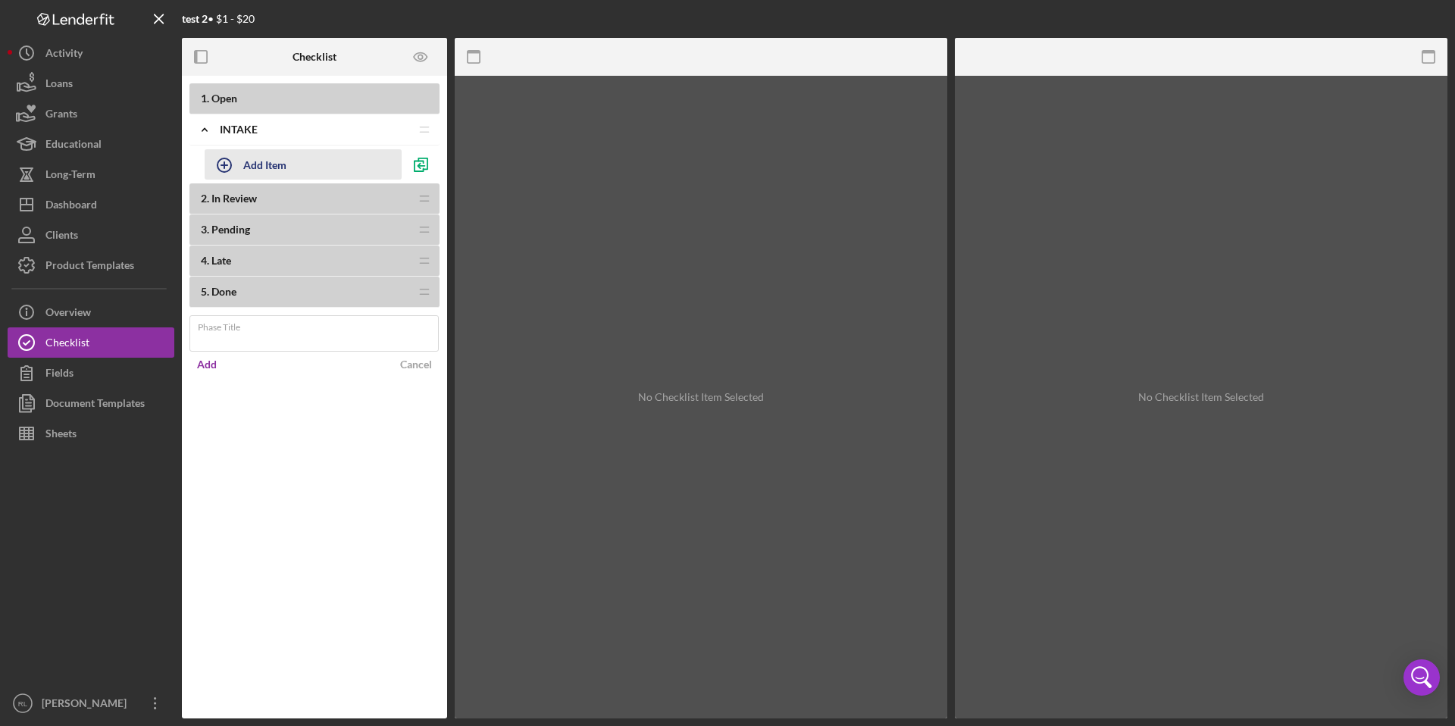
click at [281, 170] on div "Add Item" at bounding box center [264, 164] width 43 height 29
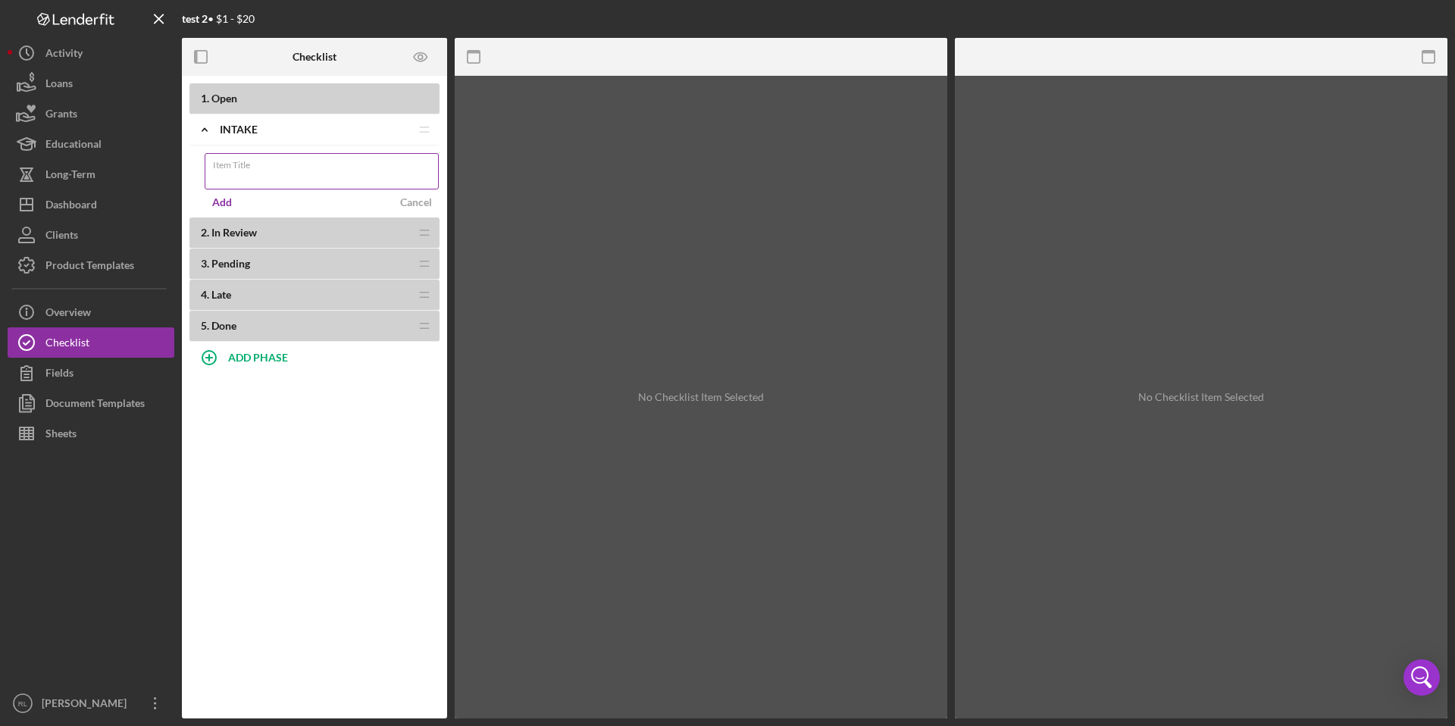
type input "d"
click at [402, 129] on polygon at bounding box center [403, 131] width 8 height 8
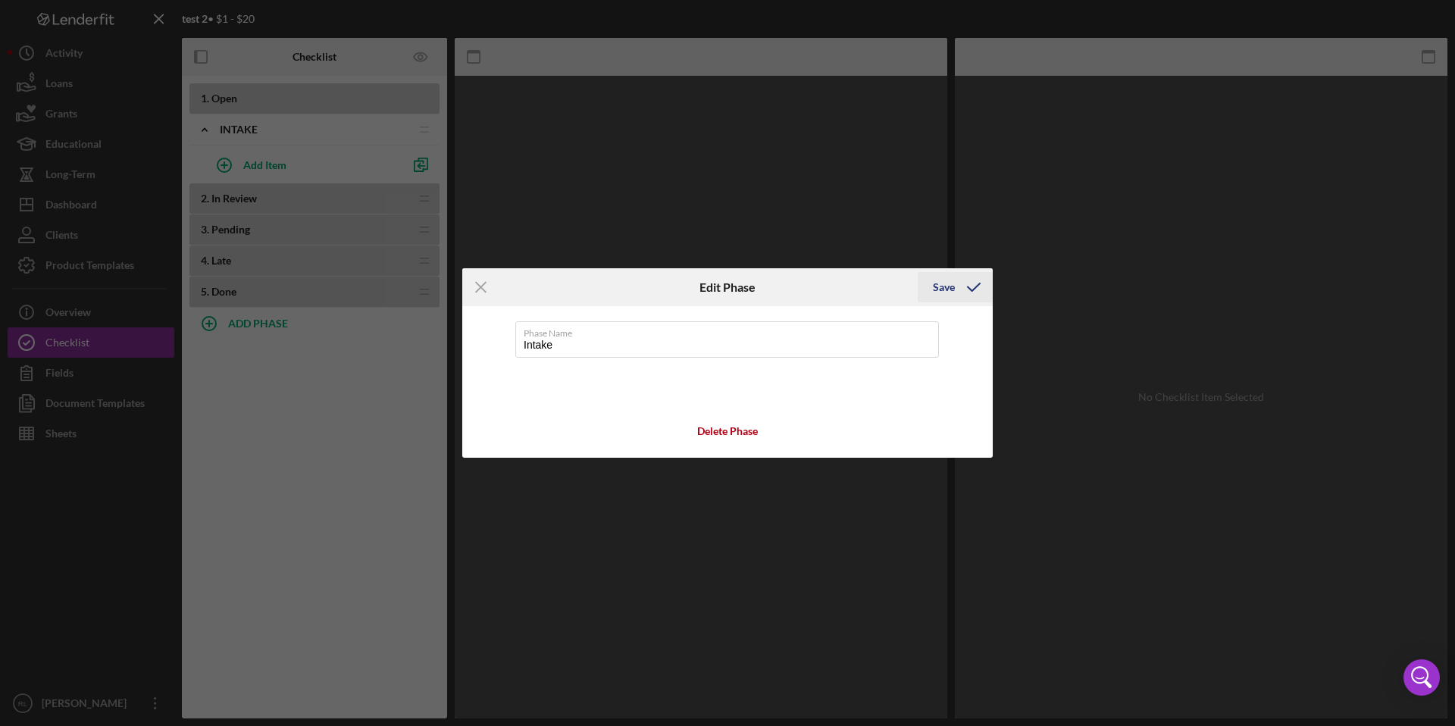
click at [975, 288] on icon "submit" at bounding box center [974, 287] width 38 height 38
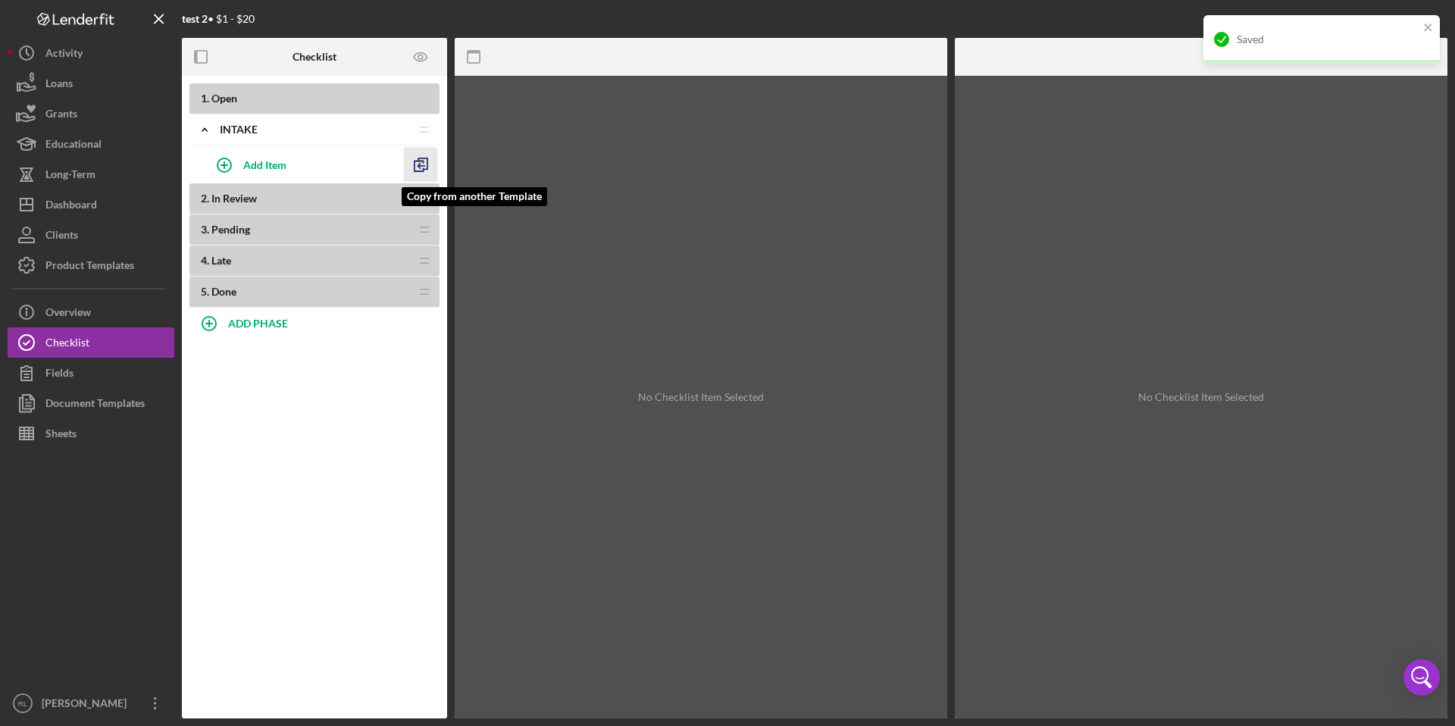
click at [415, 167] on icon "button" at bounding box center [421, 165] width 34 height 34
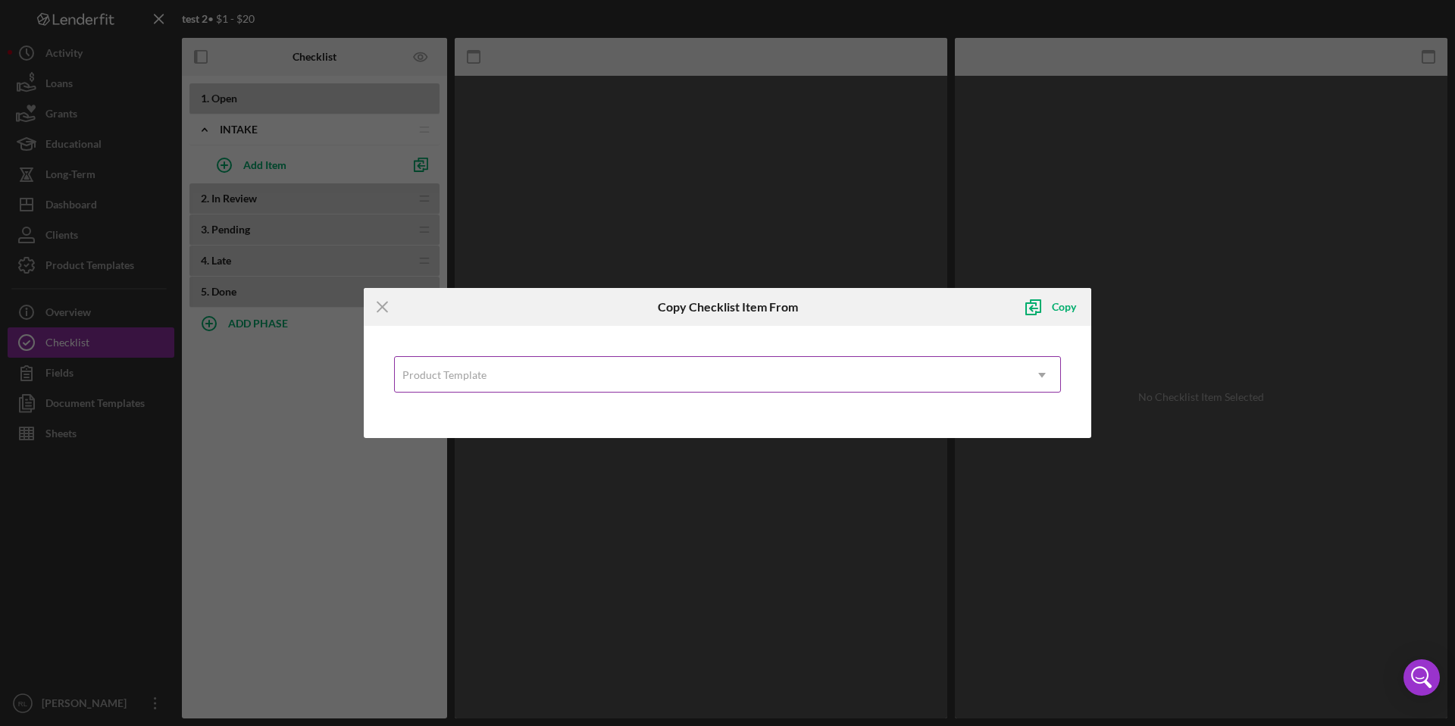
click at [584, 388] on div "Product Template" at bounding box center [709, 375] width 629 height 35
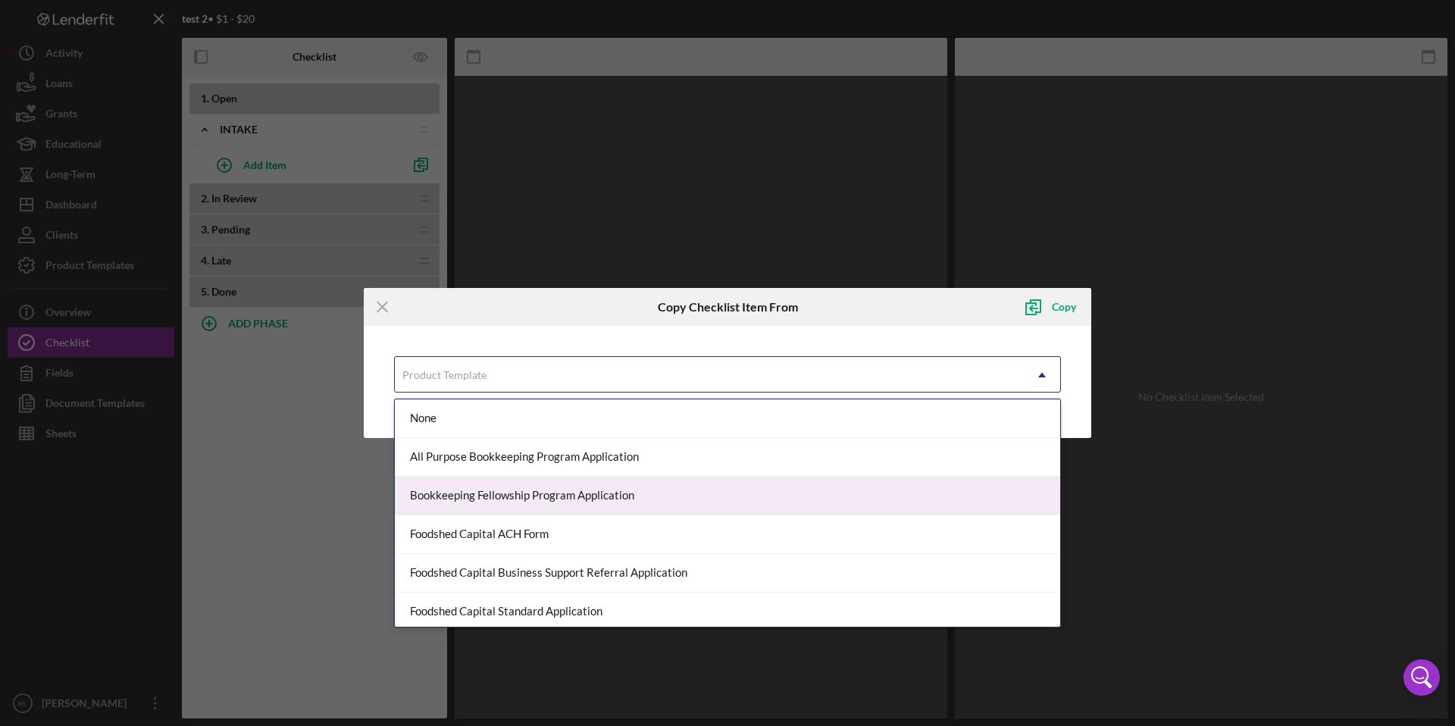
click at [571, 494] on div "Bookkeeping Fellowship Program Application" at bounding box center [727, 496] width 665 height 39
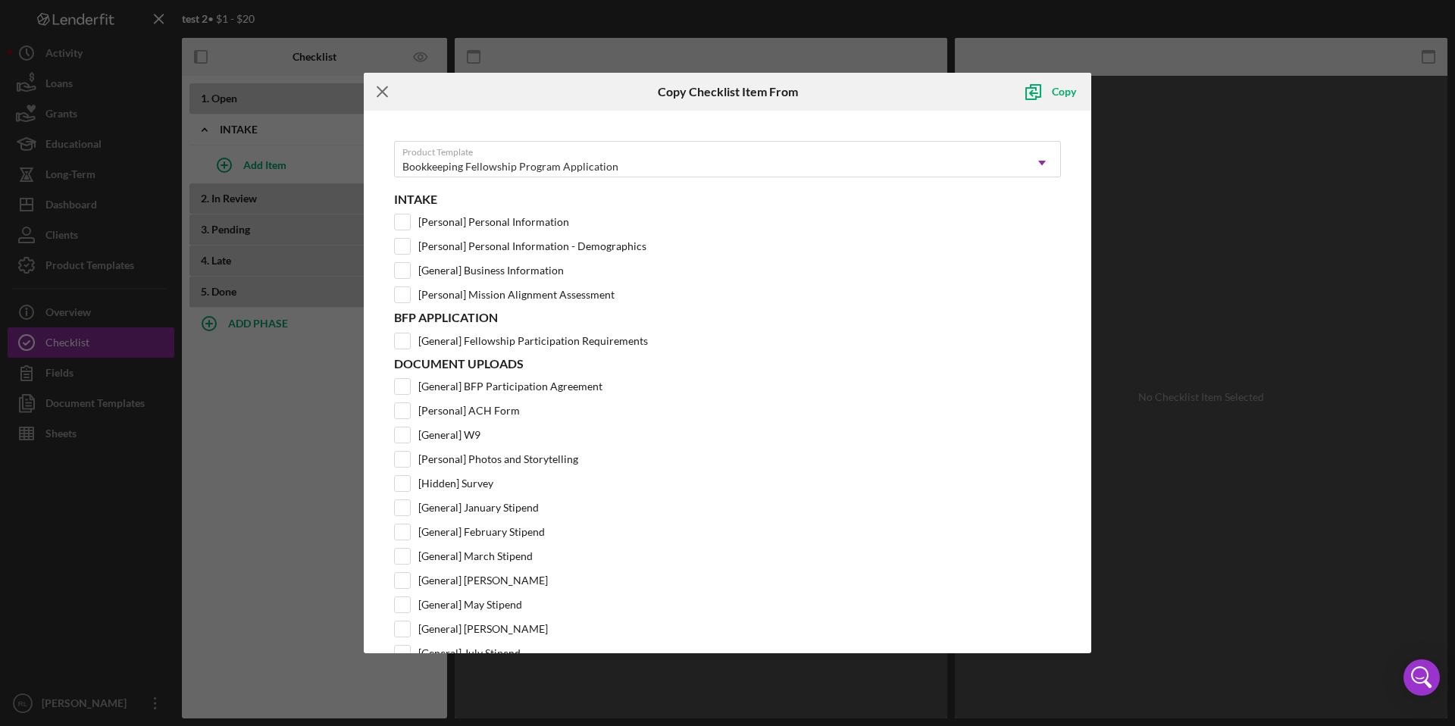
click at [383, 90] on line at bounding box center [382, 91] width 10 height 10
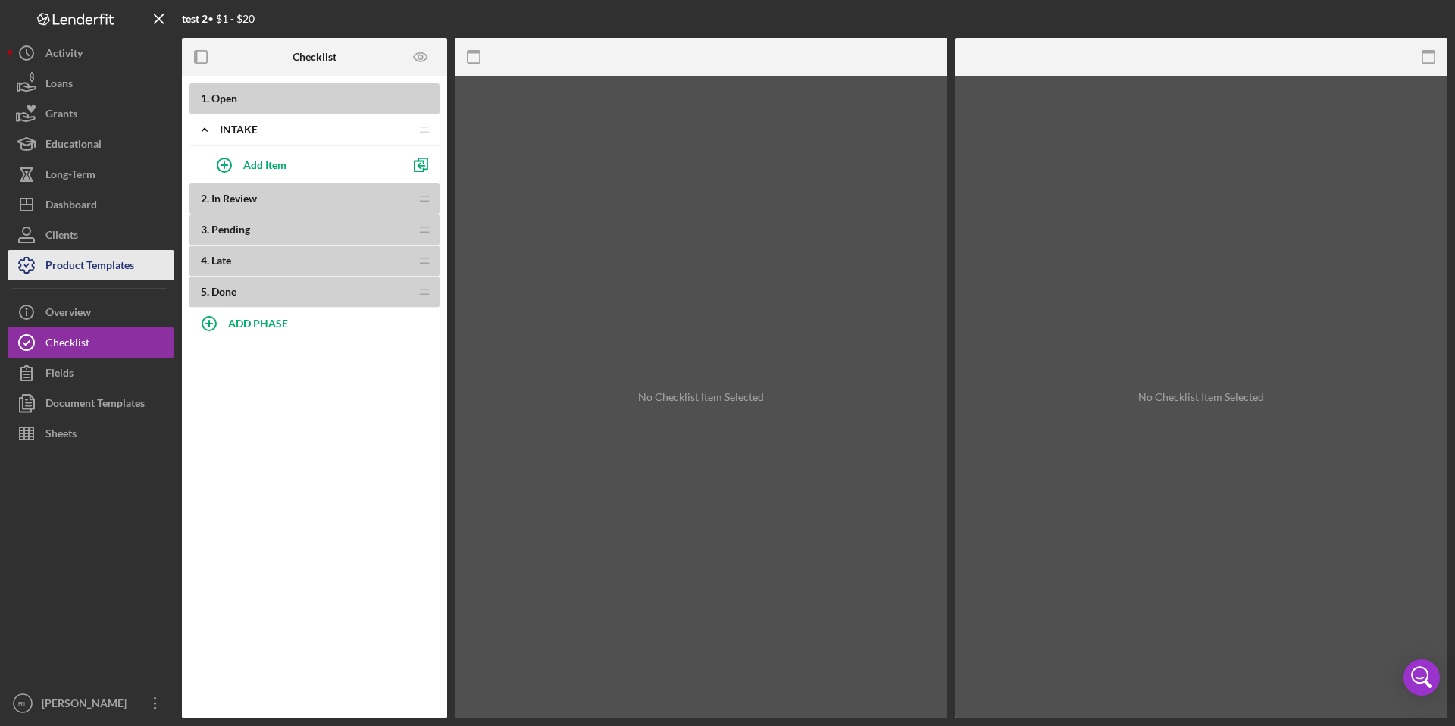
click at [82, 274] on div "Product Templates" at bounding box center [89, 267] width 89 height 34
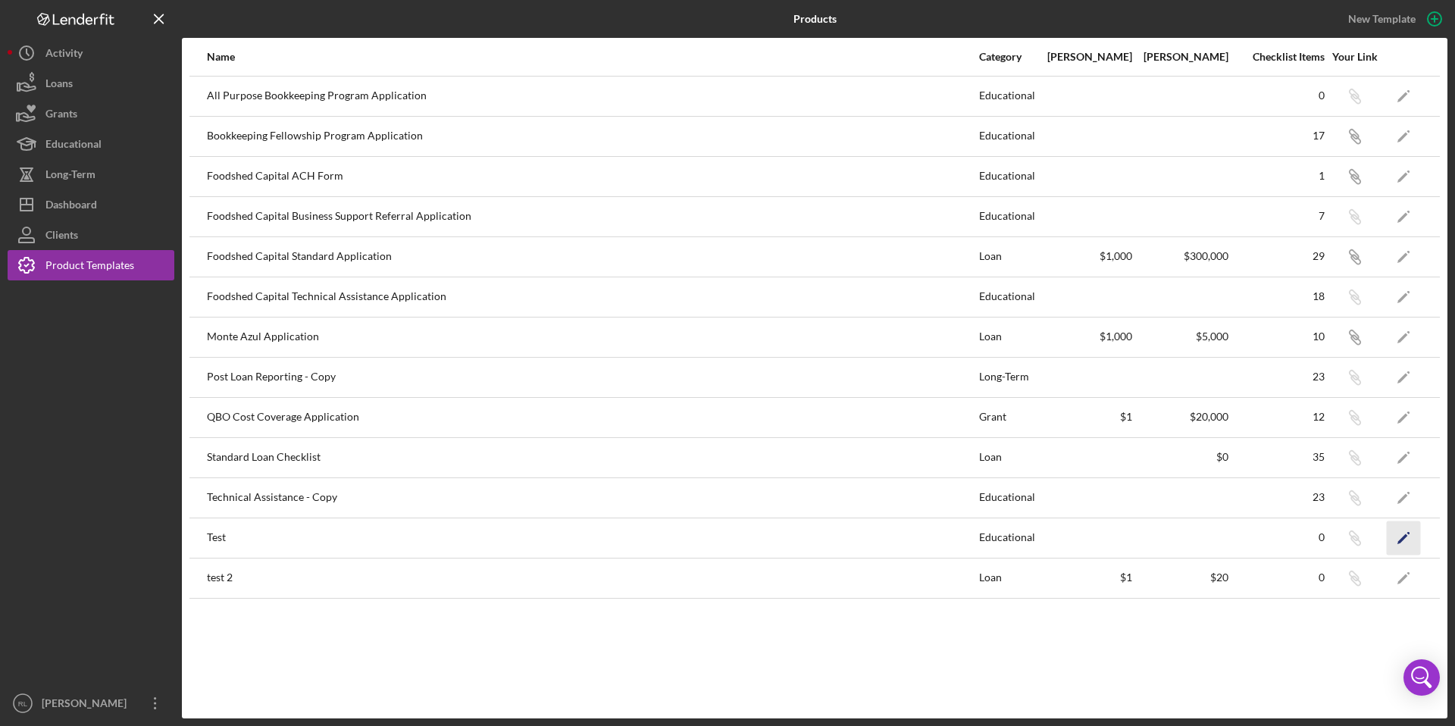
click at [1399, 543] on polygon "button" at bounding box center [1402, 538] width 11 height 11
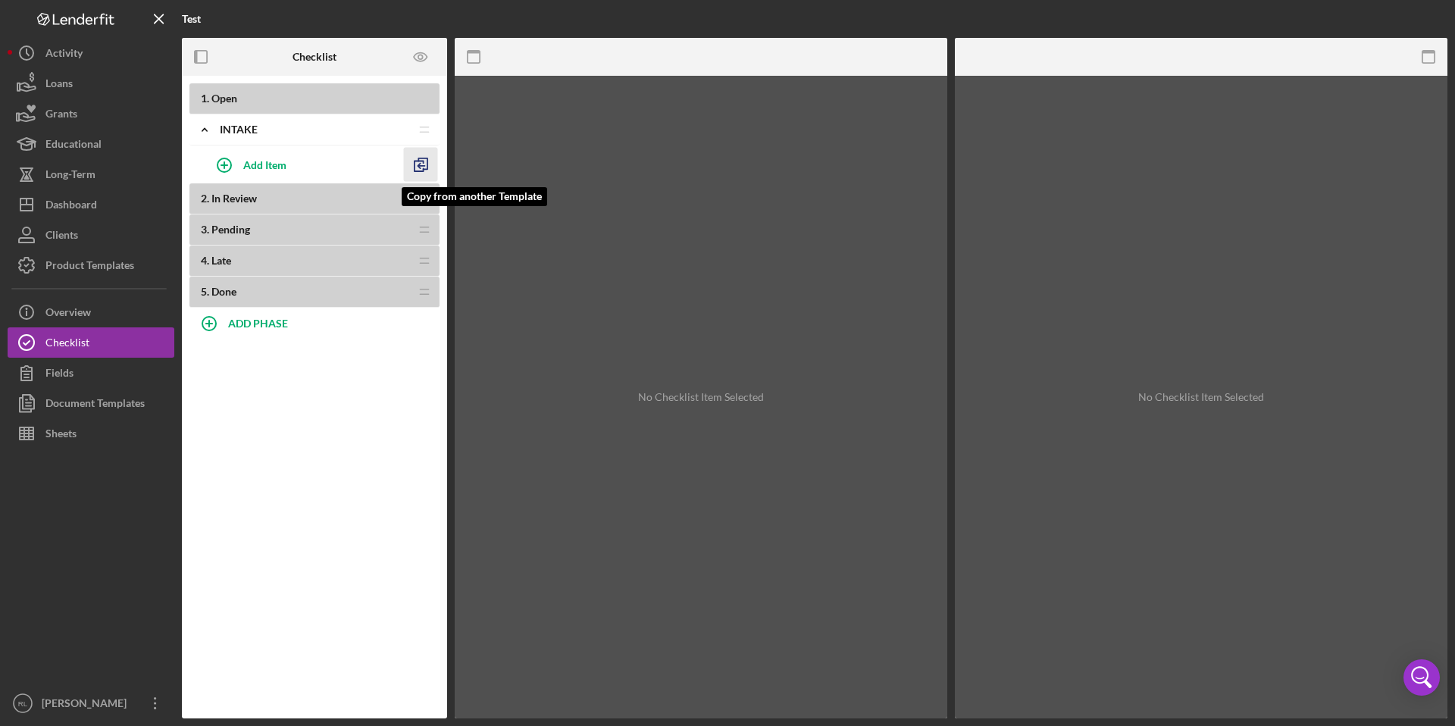
click at [421, 161] on icon "button" at bounding box center [421, 165] width 34 height 34
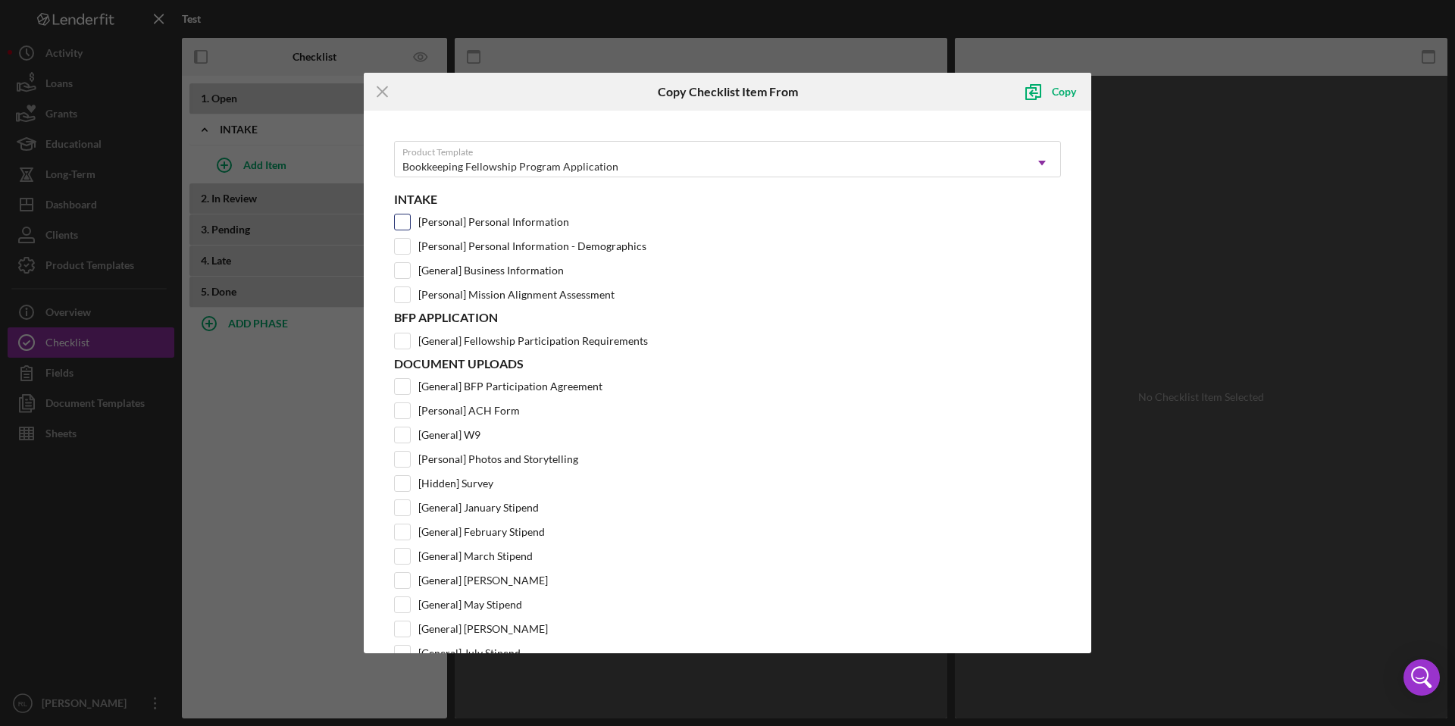
click at [405, 226] on input "[Personal] Personal Information" at bounding box center [402, 221] width 15 height 15
checkbox input "true"
click at [404, 273] on input "[General] Business Information" at bounding box center [402, 270] width 15 height 15
checkbox input "true"
click at [1068, 94] on div "Copy" at bounding box center [1064, 92] width 24 height 30
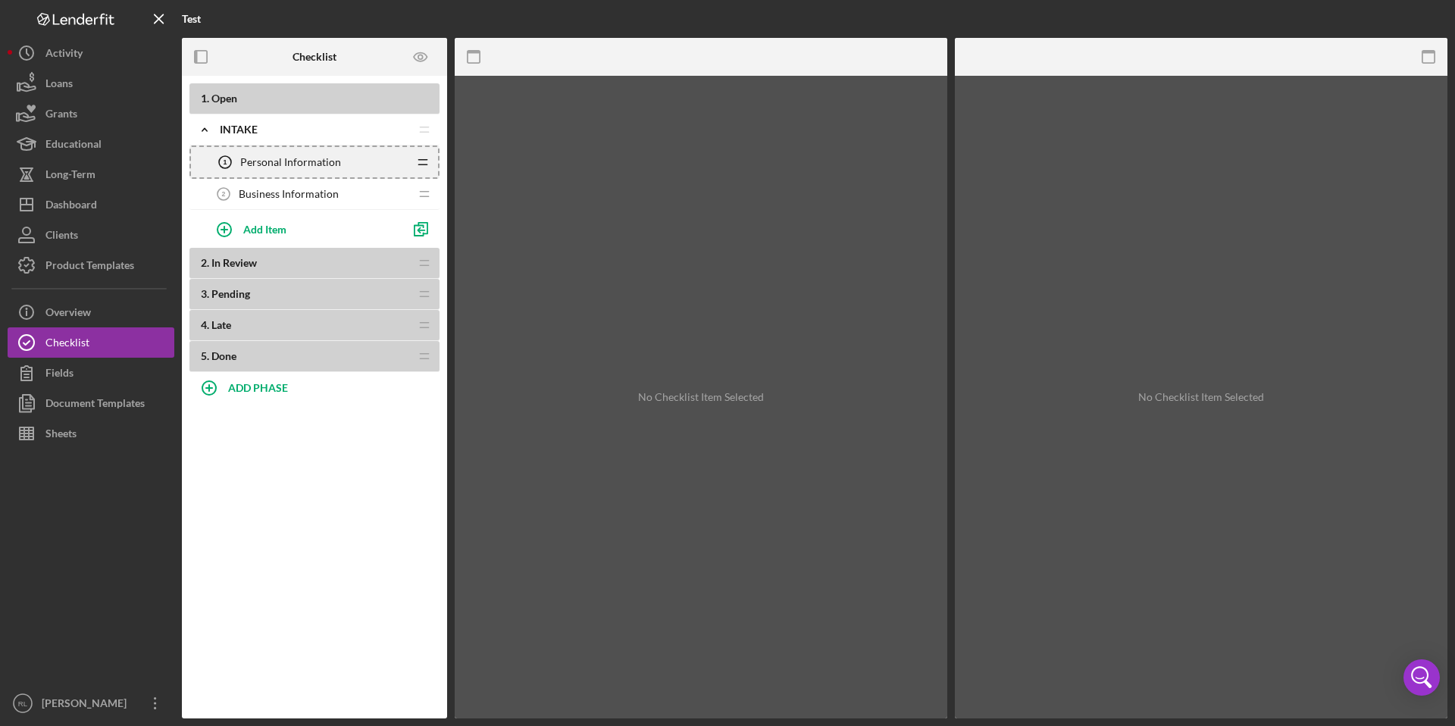
click at [423, 161] on icon "Icon/Drag" at bounding box center [423, 162] width 30 height 30
click at [374, 161] on div "Personal Information 1 Personal Information" at bounding box center [309, 162] width 198 height 30
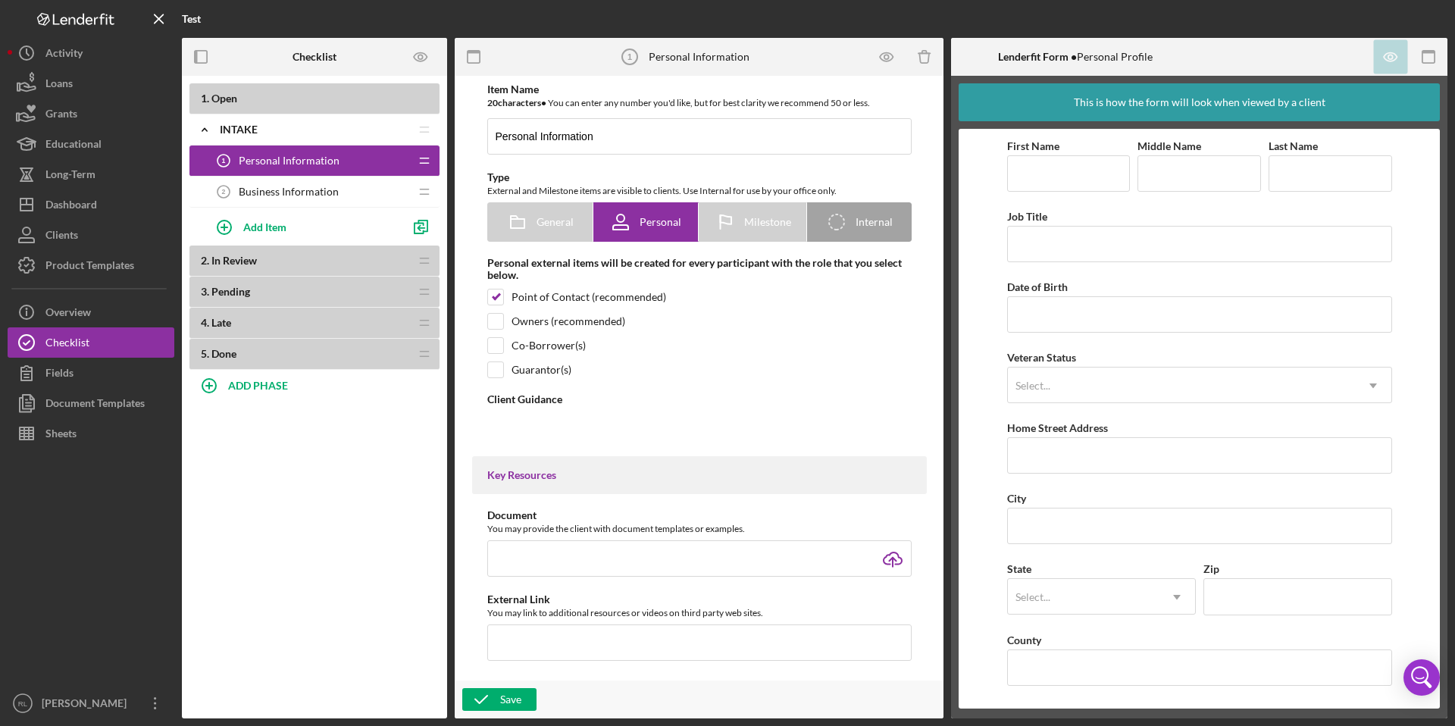
type textarea "<div><strong>Welcome! We're looking forward to working with you.</strong><br><b…"
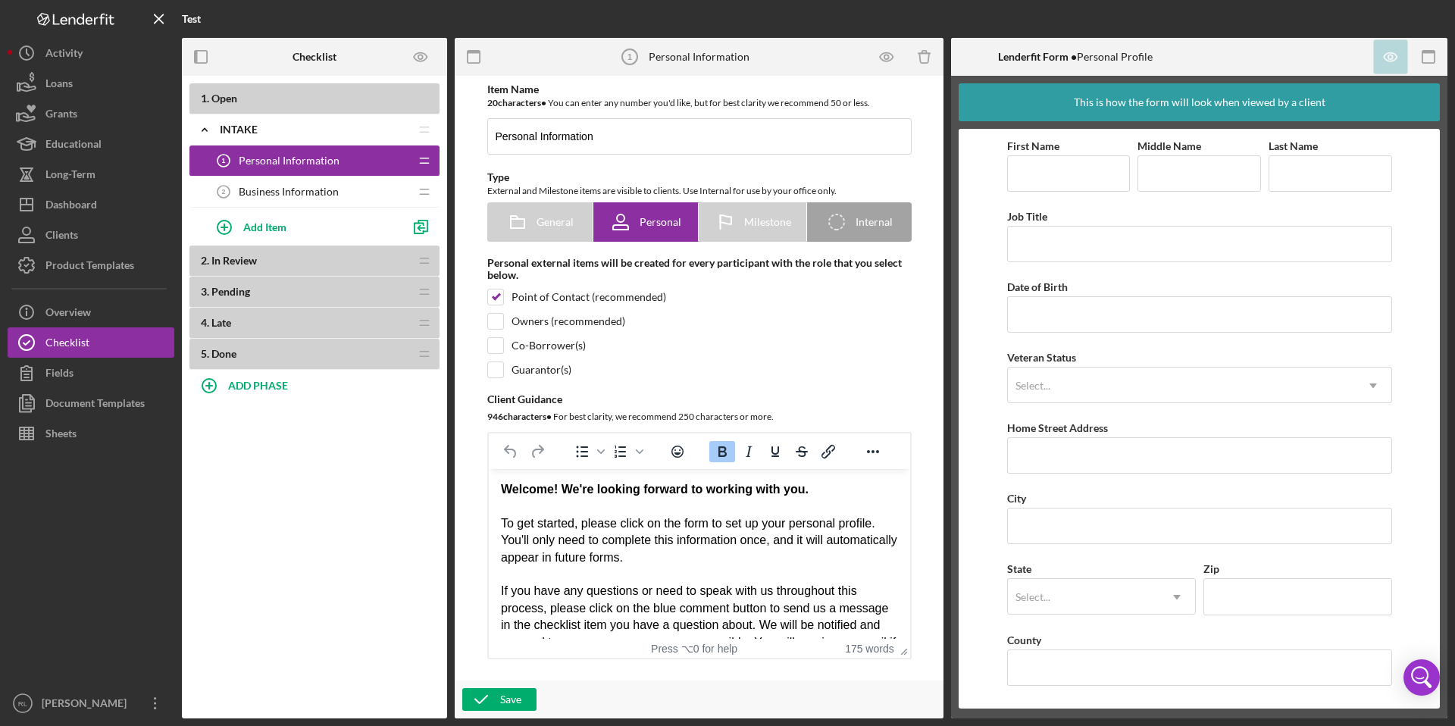
click at [311, 186] on span "Business Information" at bounding box center [289, 192] width 100 height 12
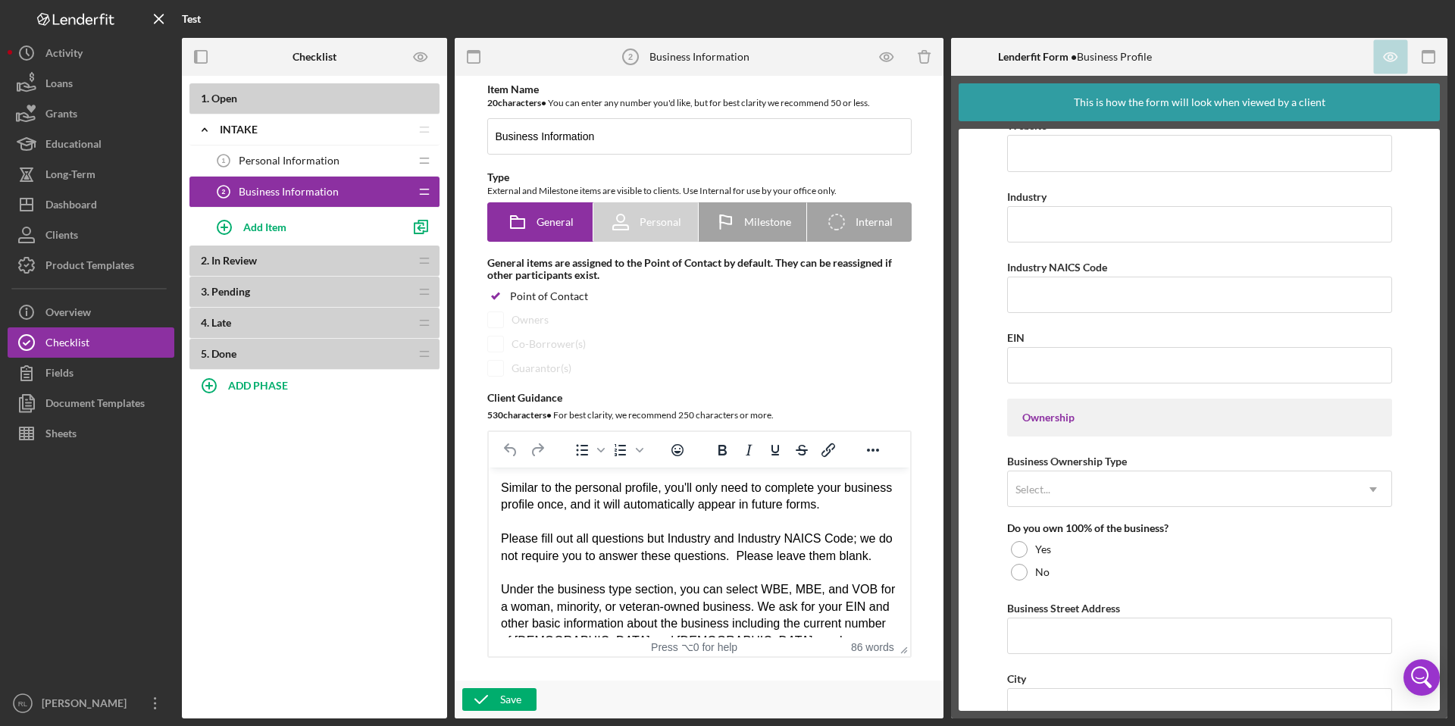
scroll to position [443, 0]
click at [1177, 60] on div "Lenderfit Form • Business Profile" at bounding box center [1075, 57] width 249 height 38
click at [1037, 58] on b "Lenderfit Form •" at bounding box center [1037, 56] width 79 height 13
type textarea "Lenderfit"
click at [1037, 58] on b "Lenderfit Form •" at bounding box center [1037, 56] width 79 height 13
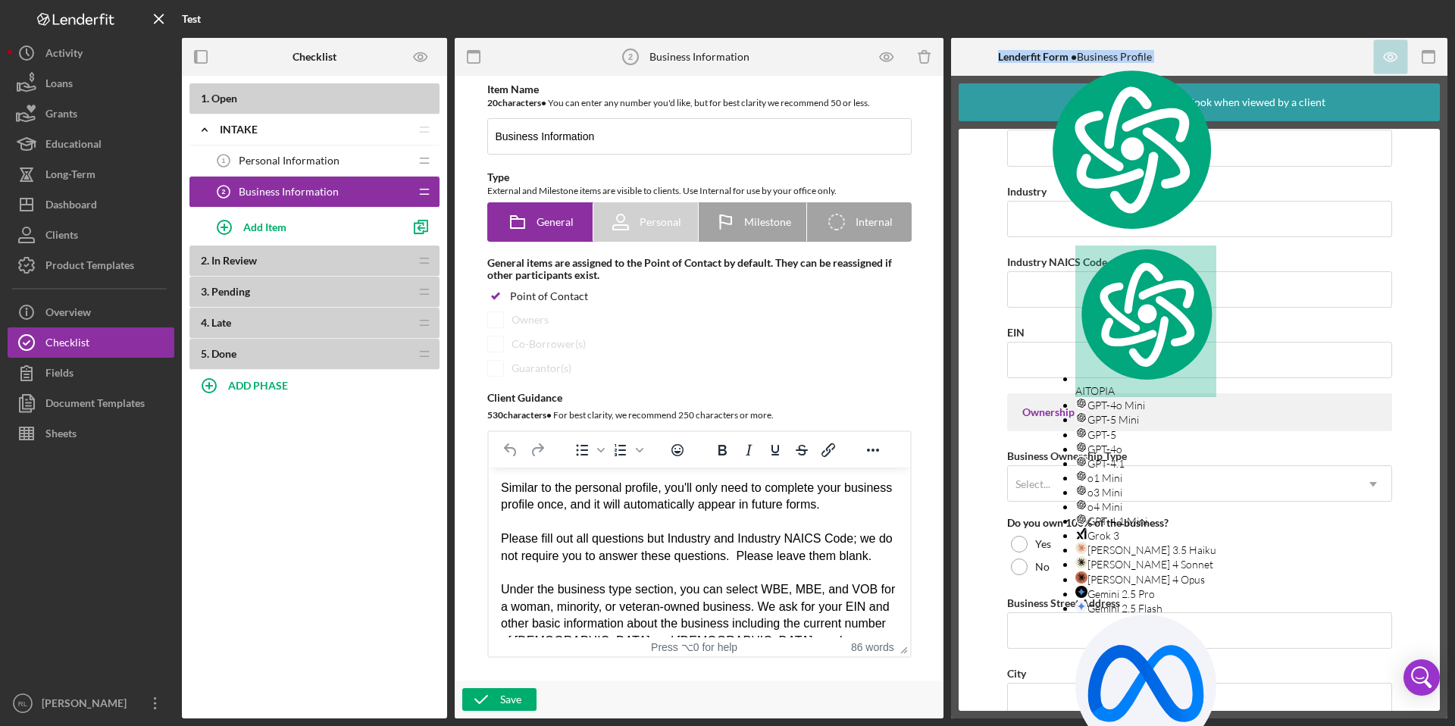
click at [1037, 58] on b "Lenderfit Form •" at bounding box center [1037, 56] width 79 height 13
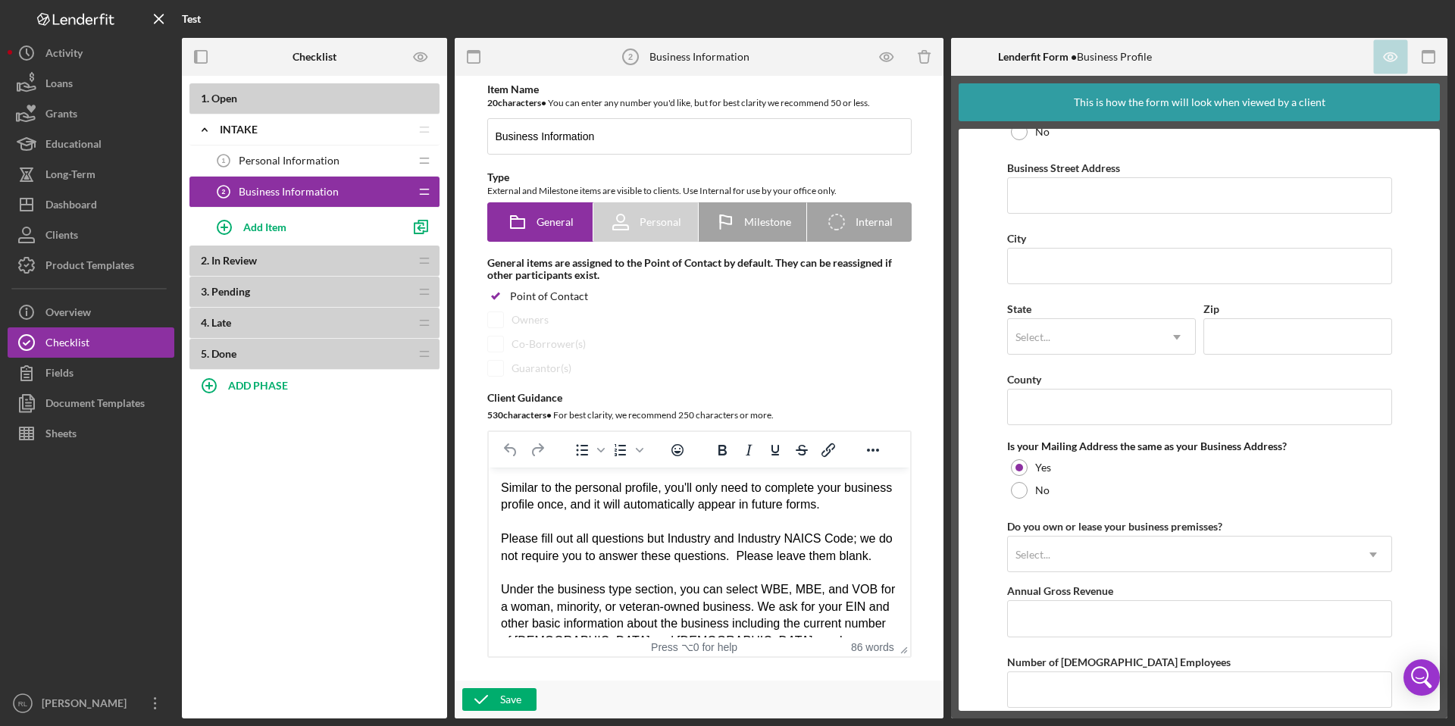
scroll to position [968, 0]
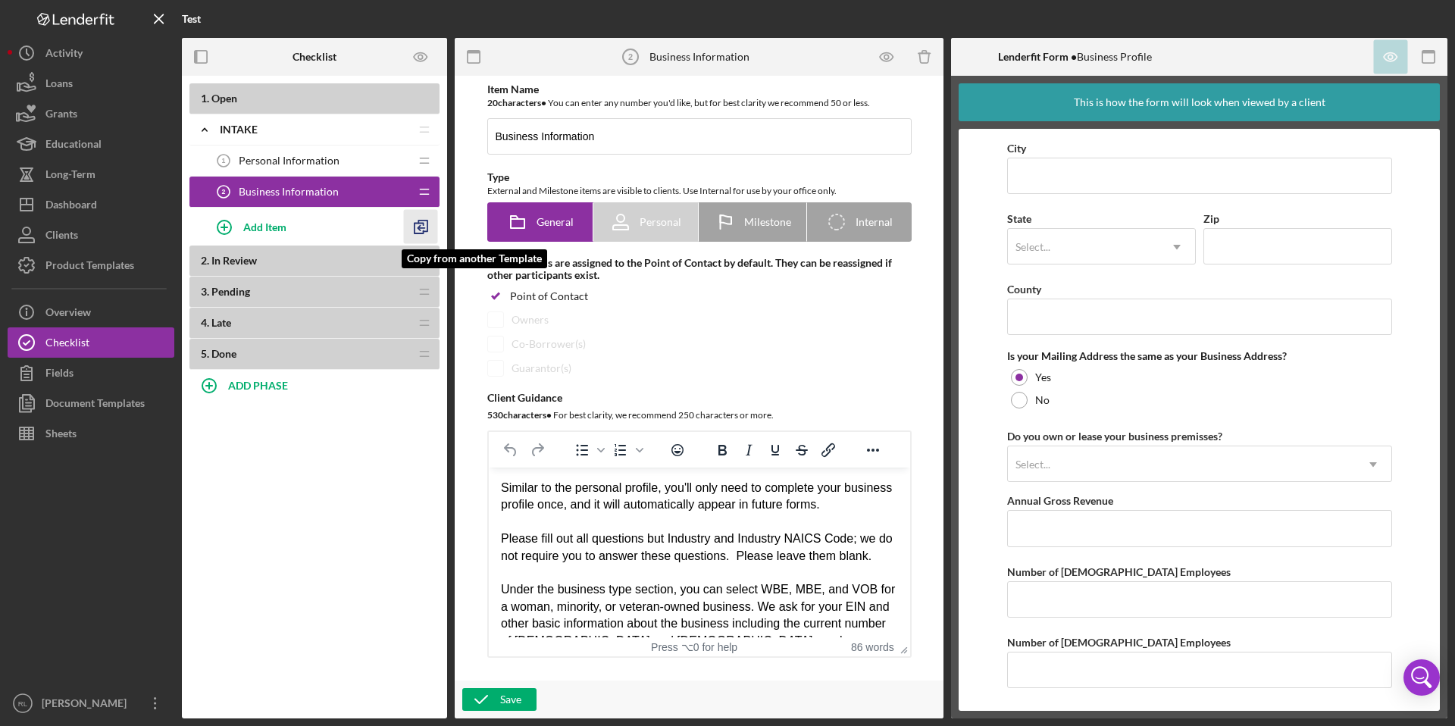
click at [424, 230] on icon "button" at bounding box center [421, 227] width 34 height 34
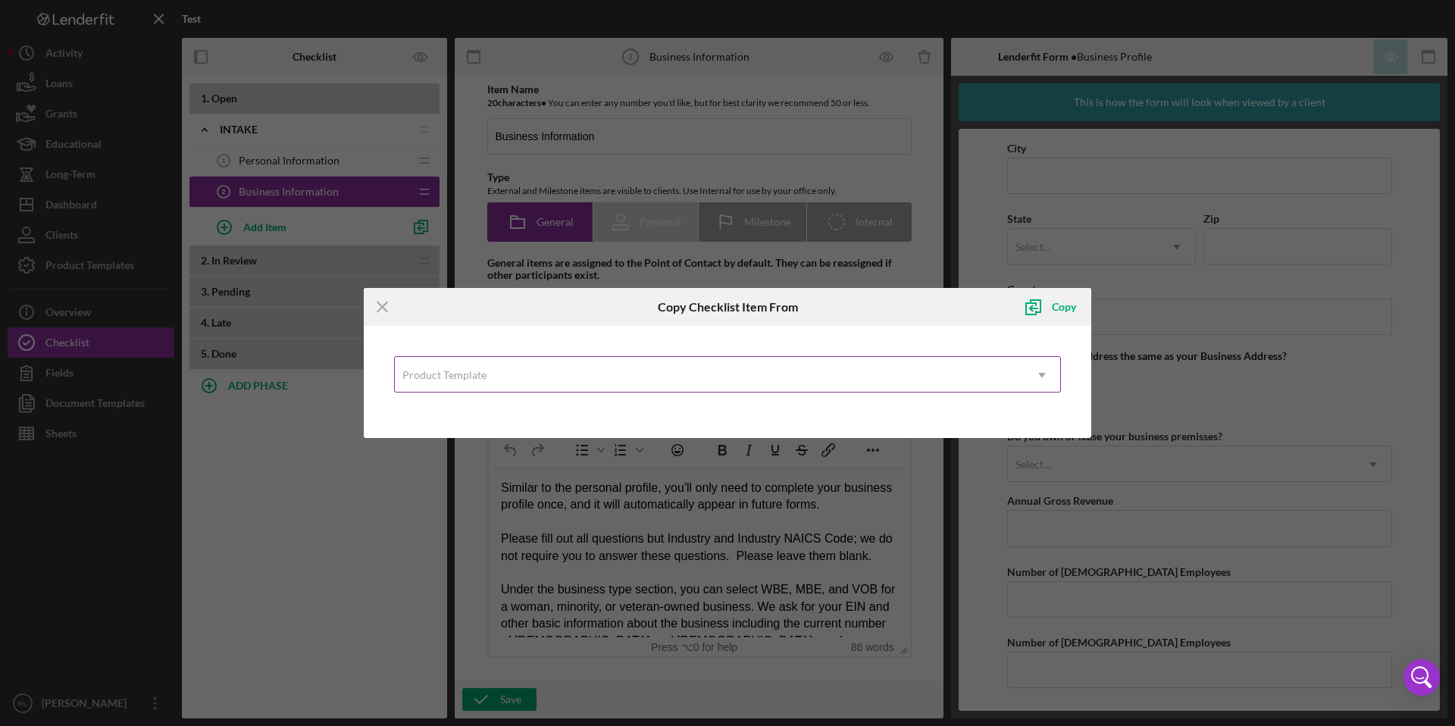
click at [490, 377] on div "Product Template" at bounding box center [709, 375] width 629 height 35
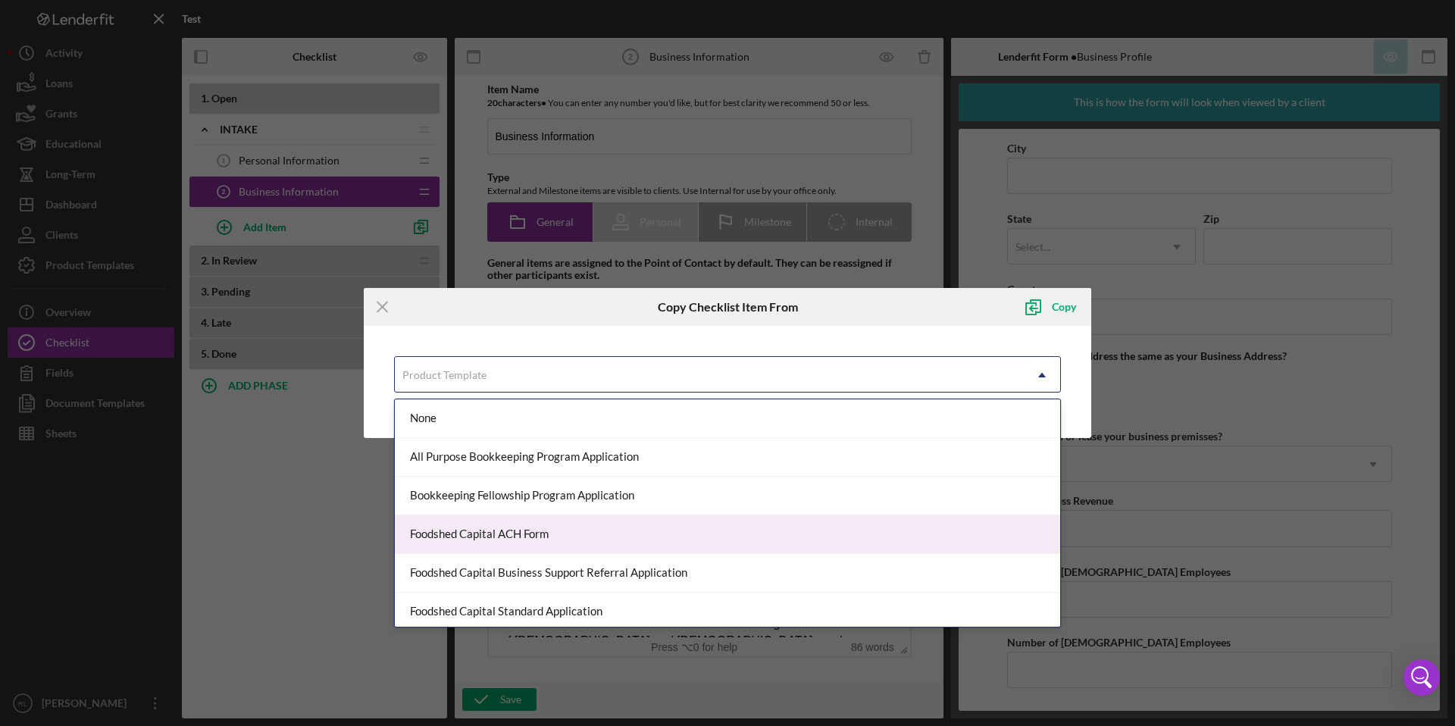
scroll to position [11, 0]
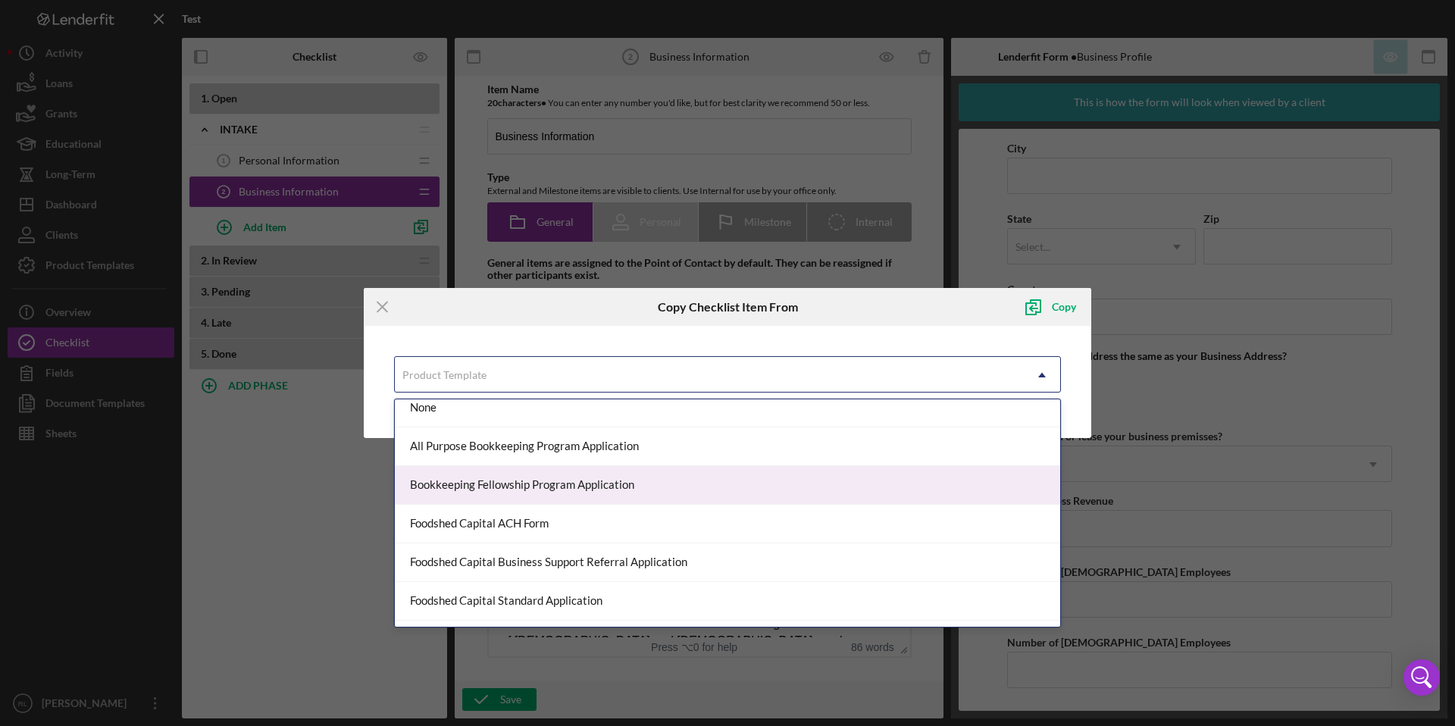
click at [539, 493] on div "Bookkeeping Fellowship Program Application" at bounding box center [727, 485] width 665 height 39
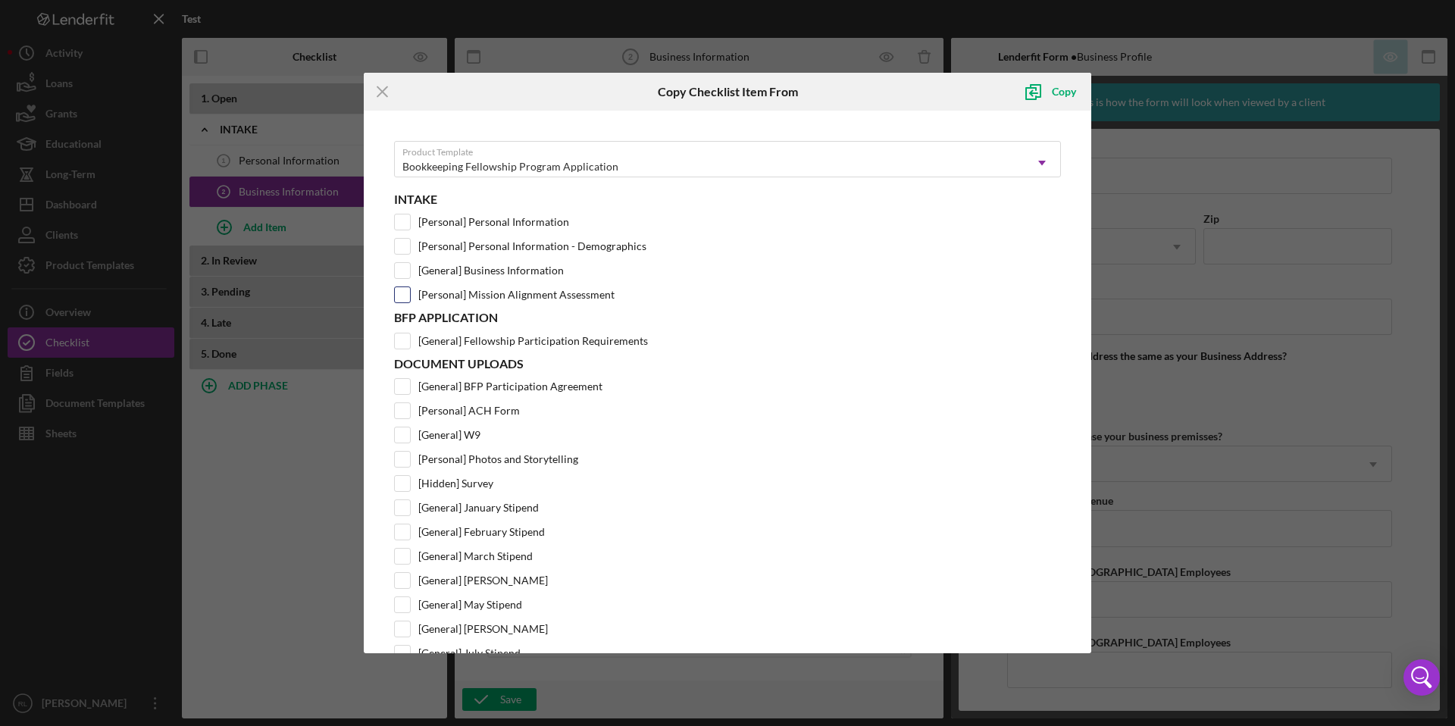
click at [408, 295] on input "[Personal] Mission Alignment Assessment" at bounding box center [402, 294] width 15 height 15
checkbox input "true"
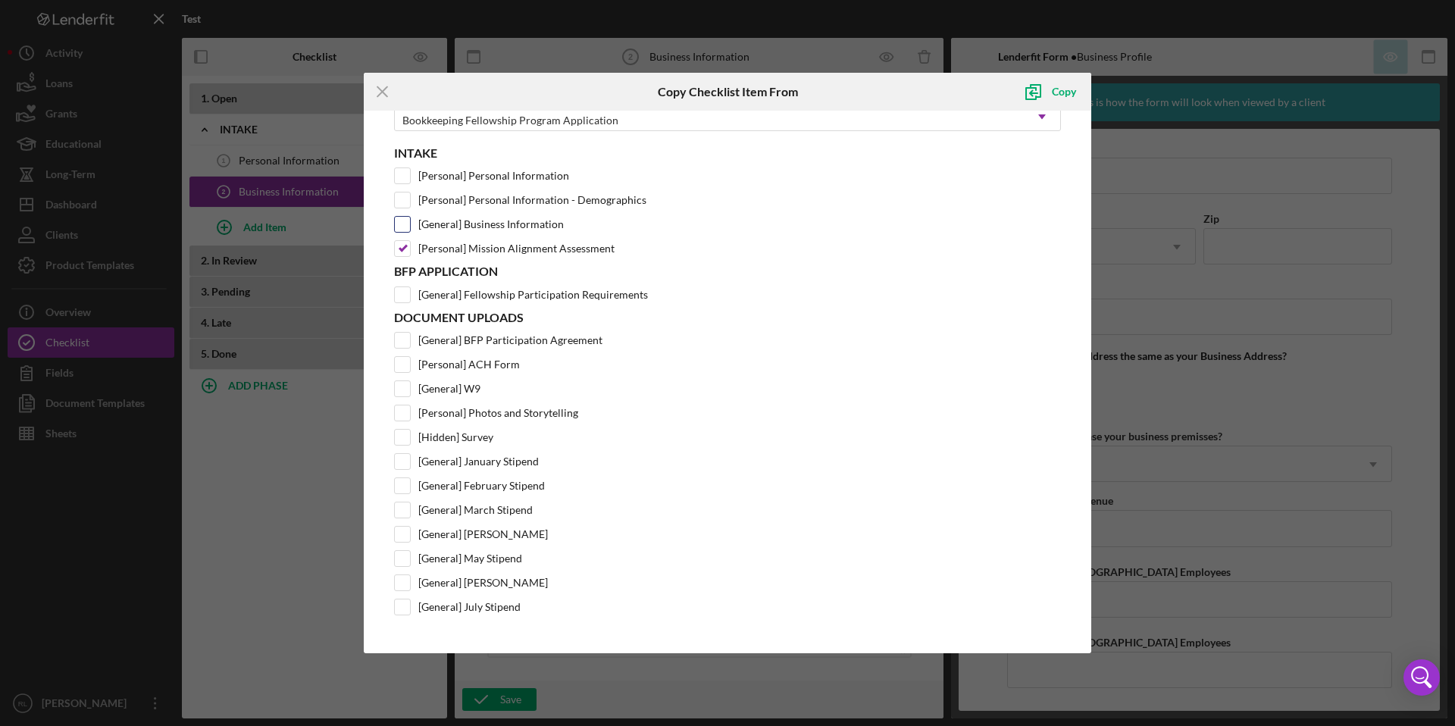
scroll to position [0, 0]
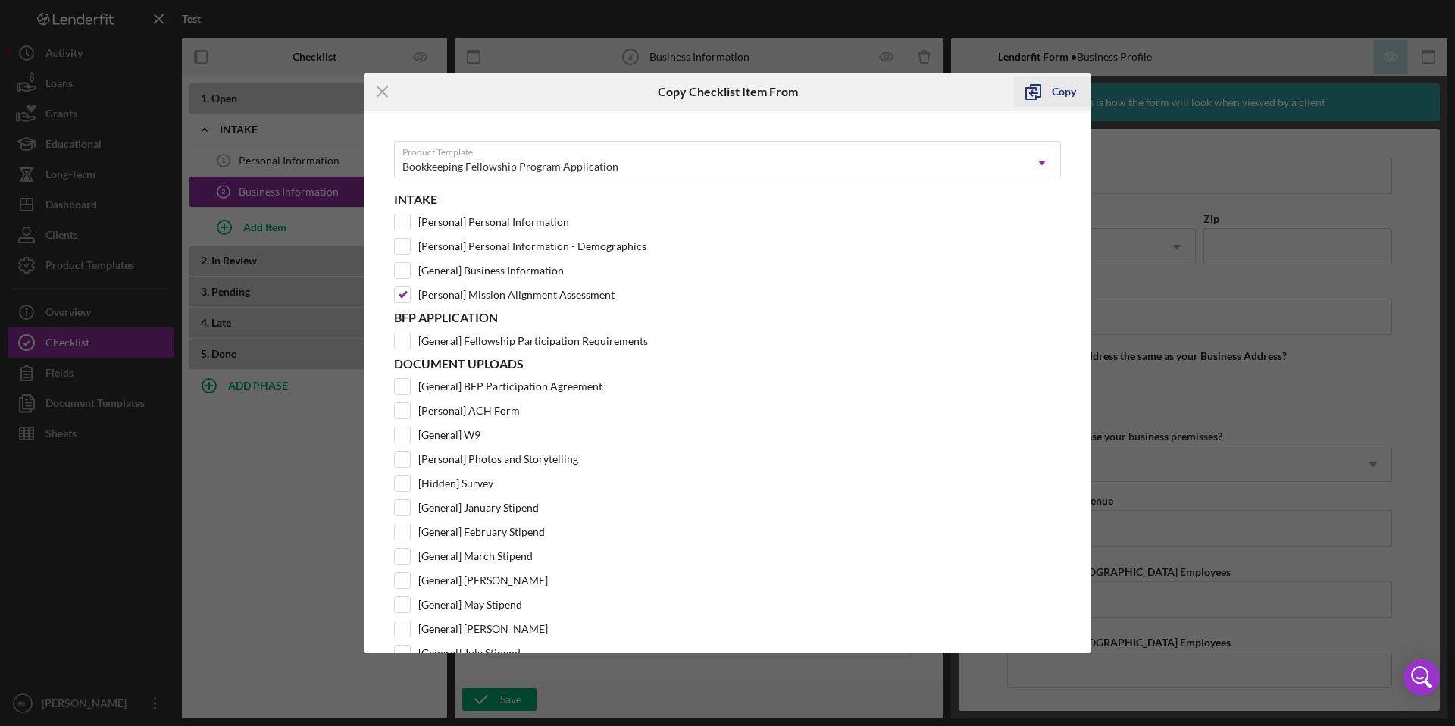
click at [1066, 89] on div "Copy" at bounding box center [1064, 92] width 24 height 30
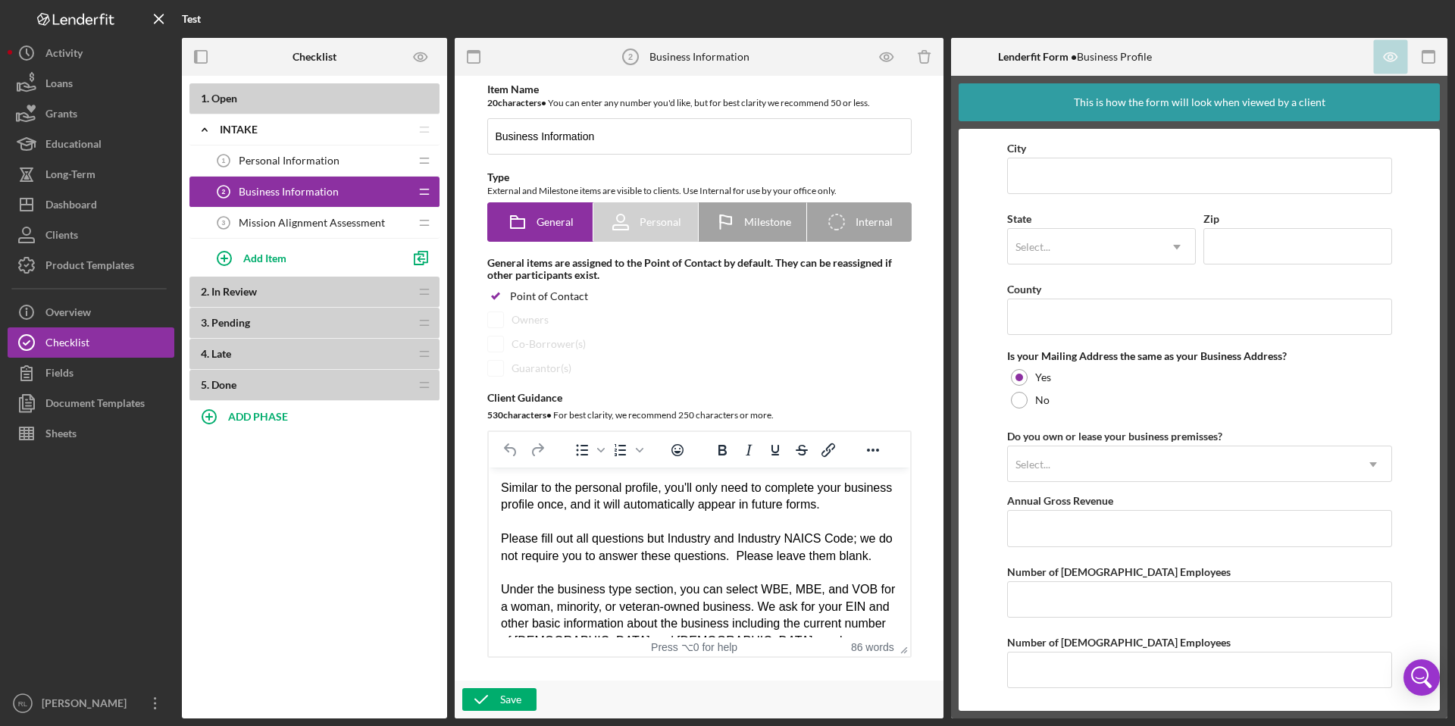
click at [381, 226] on span "Mission Alignment Assessment" at bounding box center [312, 223] width 146 height 12
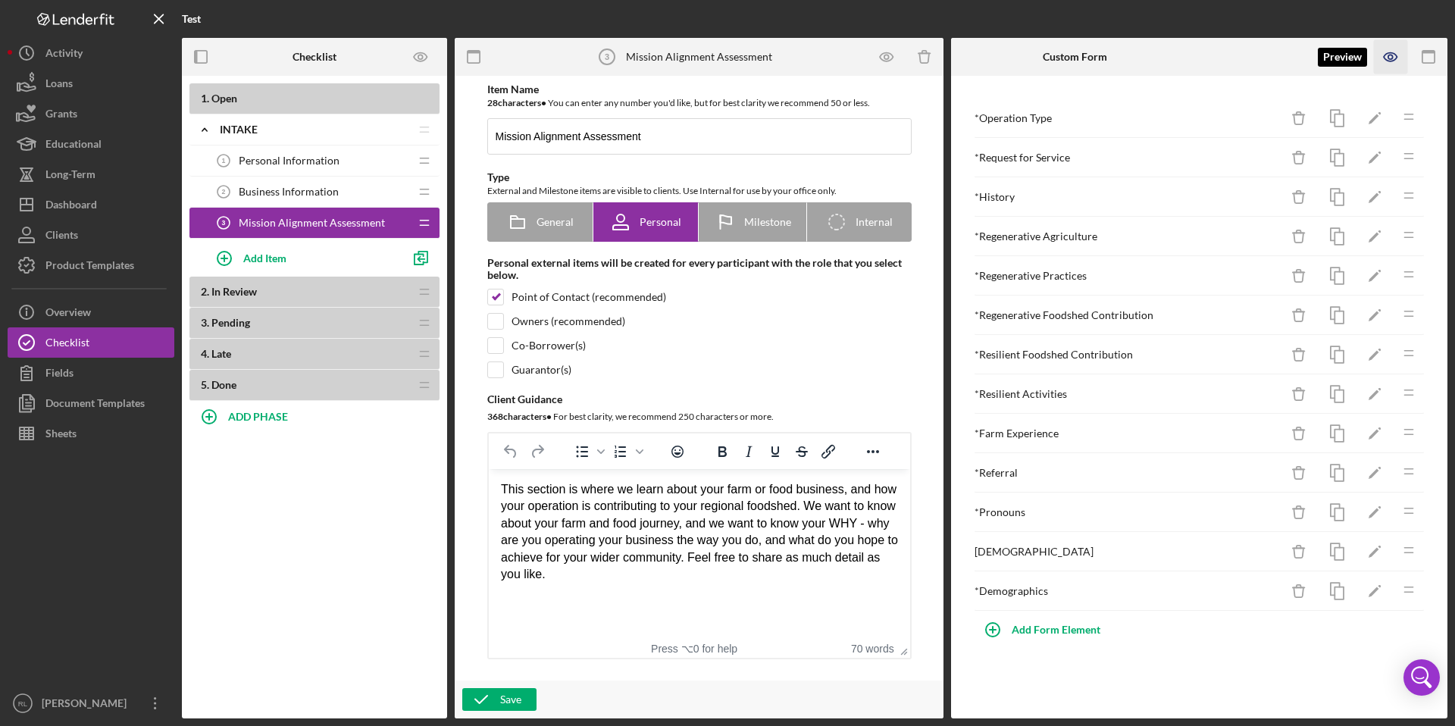
click at [1392, 61] on icon "button" at bounding box center [1390, 57] width 13 height 8
